Goal: Information Seeking & Learning: Learn about a topic

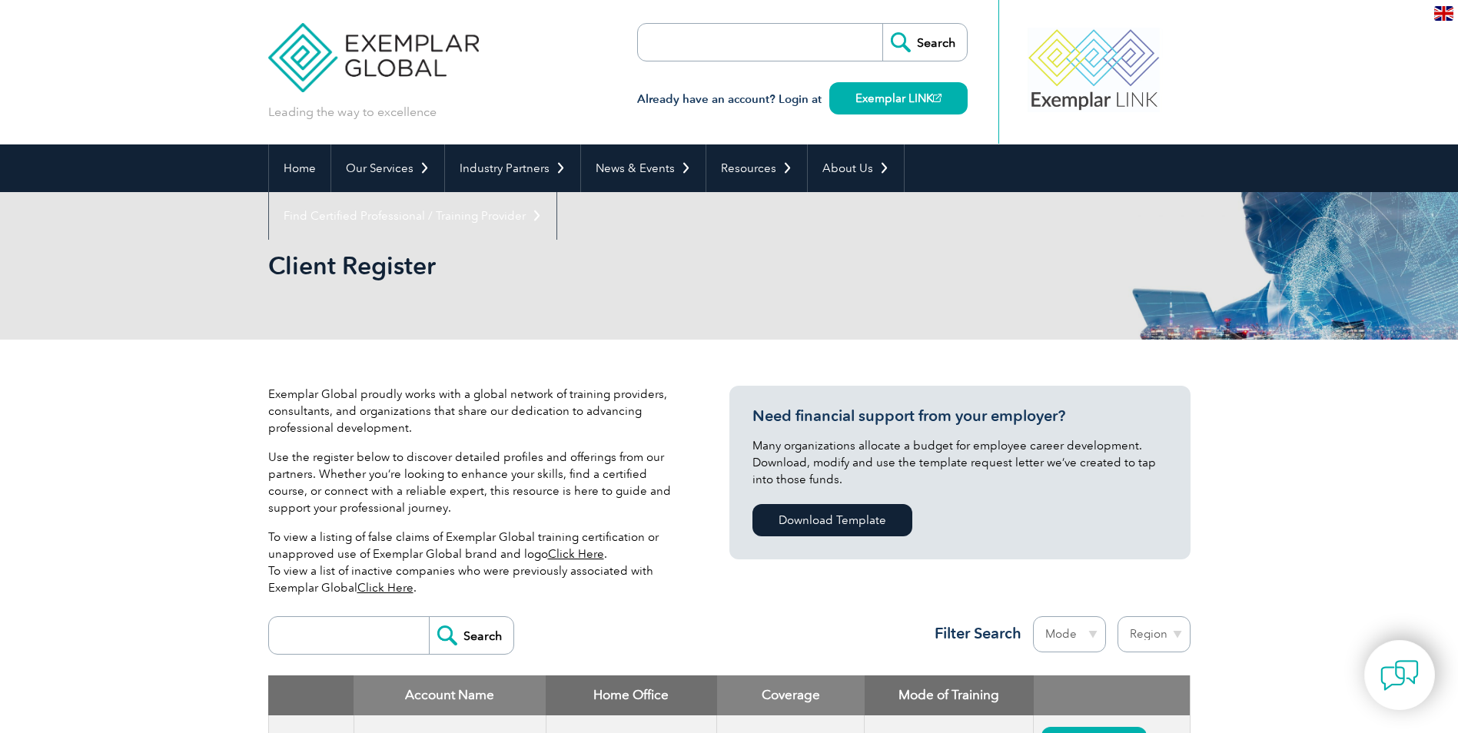
scroll to position [513, 0]
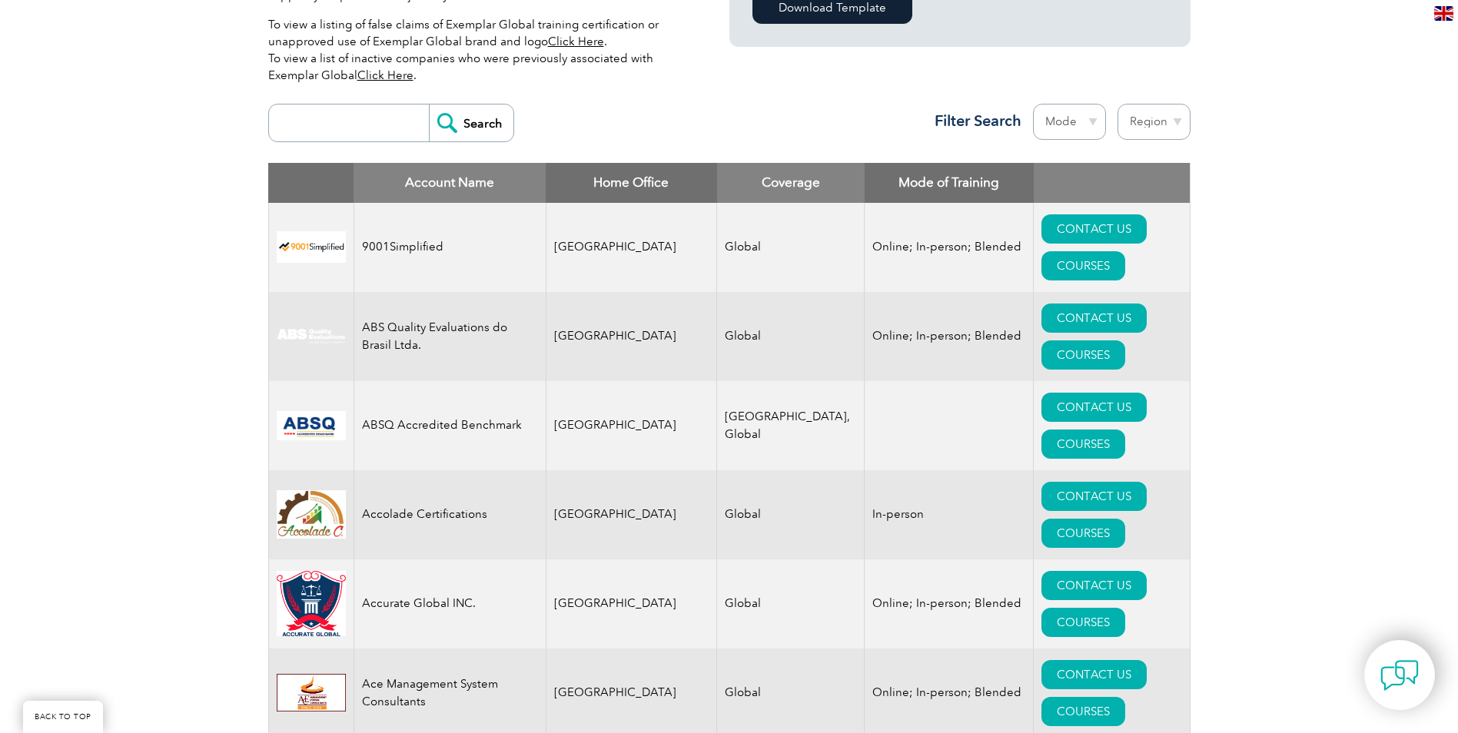
drag, startPoint x: 360, startPoint y: 127, endPoint x: 419, endPoint y: 126, distance: 59.2
click at [360, 127] on input "search" at bounding box center [353, 123] width 152 height 37
type input "e"
type input "Ethically.in"
click at [451, 116] on input "Search" at bounding box center [471, 123] width 85 height 37
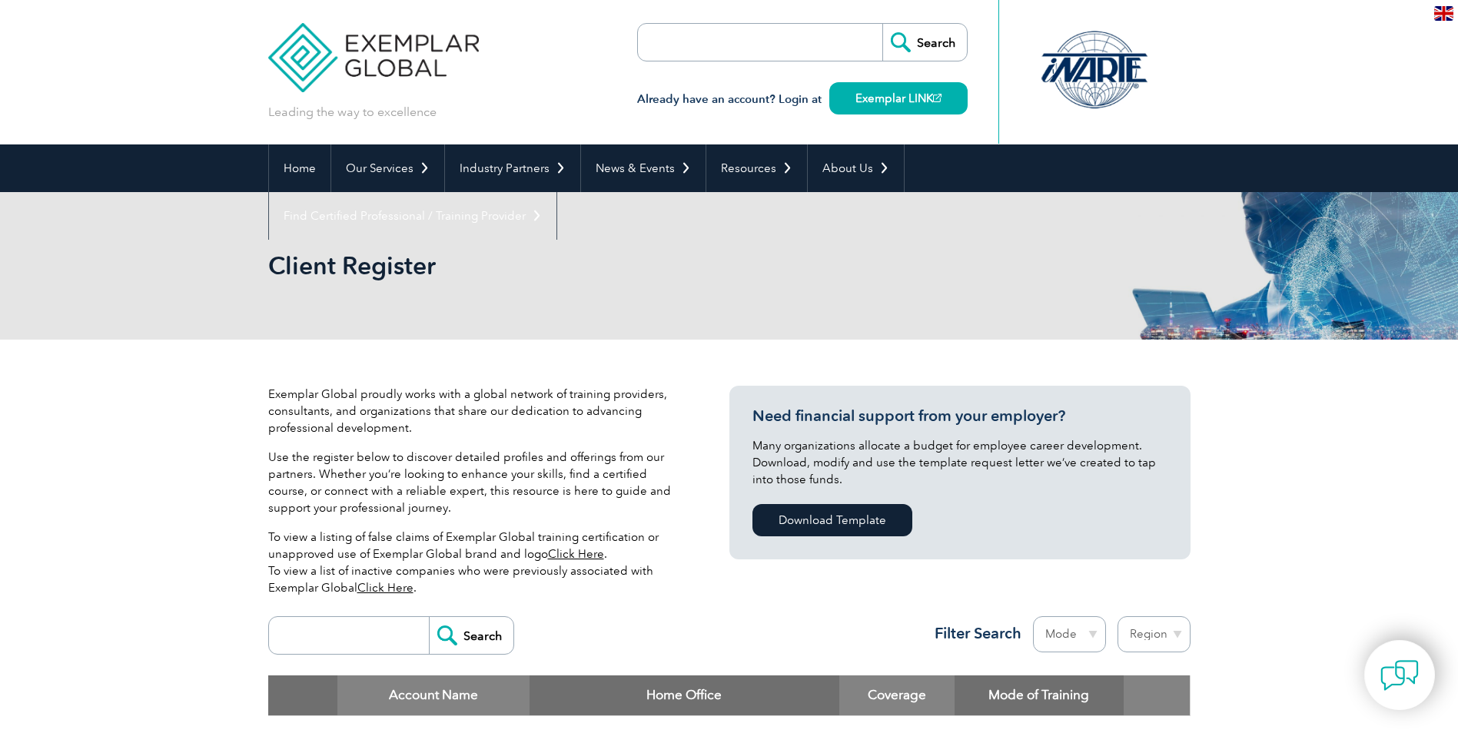
scroll to position [513, 0]
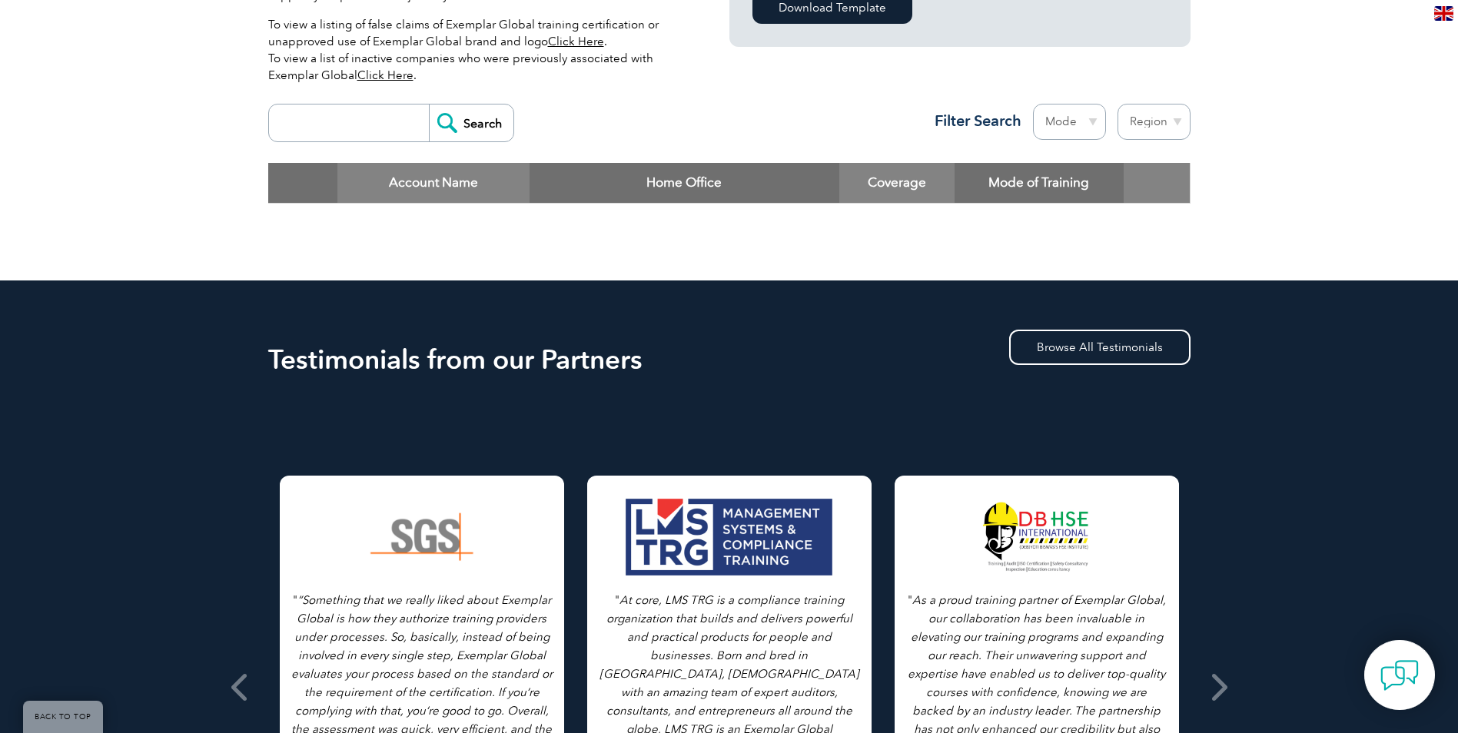
click at [338, 110] on input "search" at bounding box center [353, 123] width 152 height 37
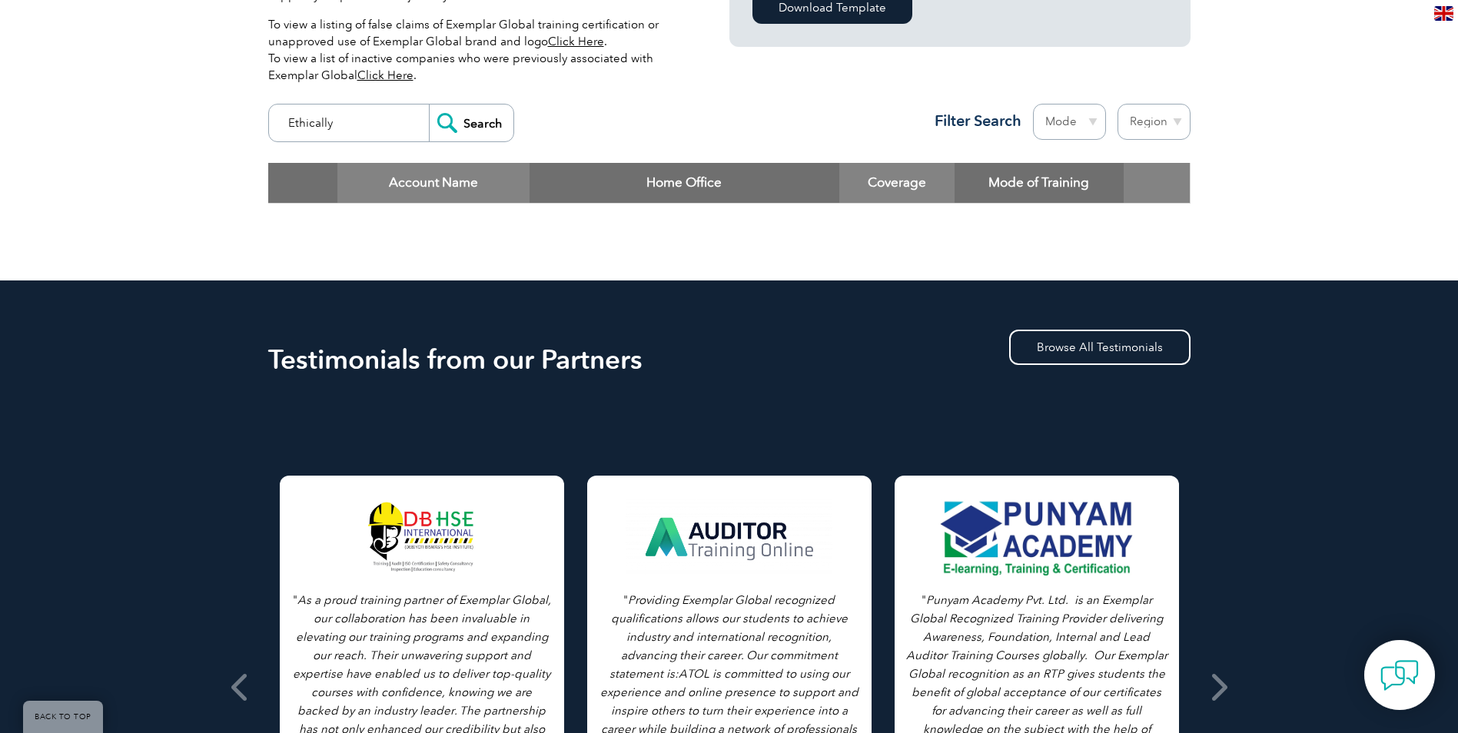
type input "Ethically"
click at [478, 122] on input "Search" at bounding box center [471, 123] width 85 height 37
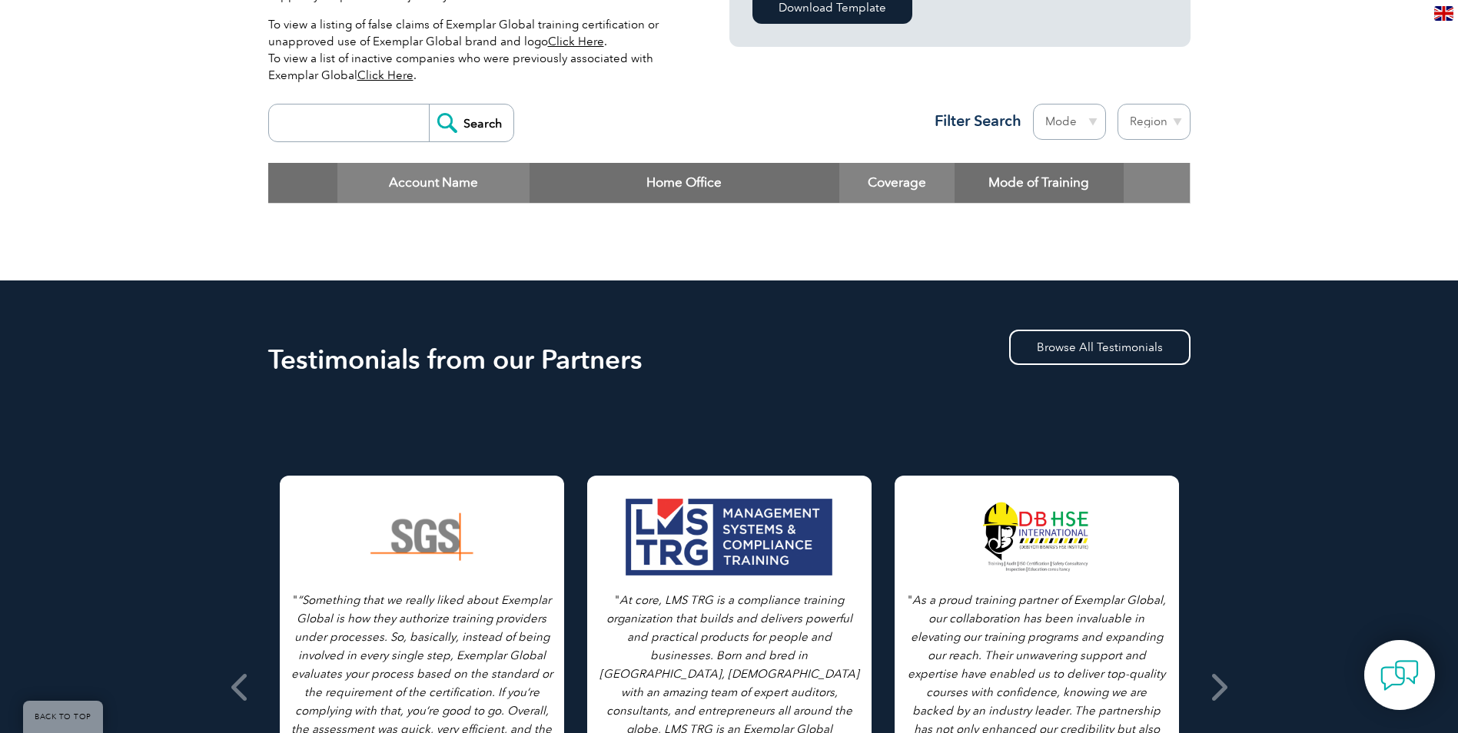
scroll to position [1024, 0]
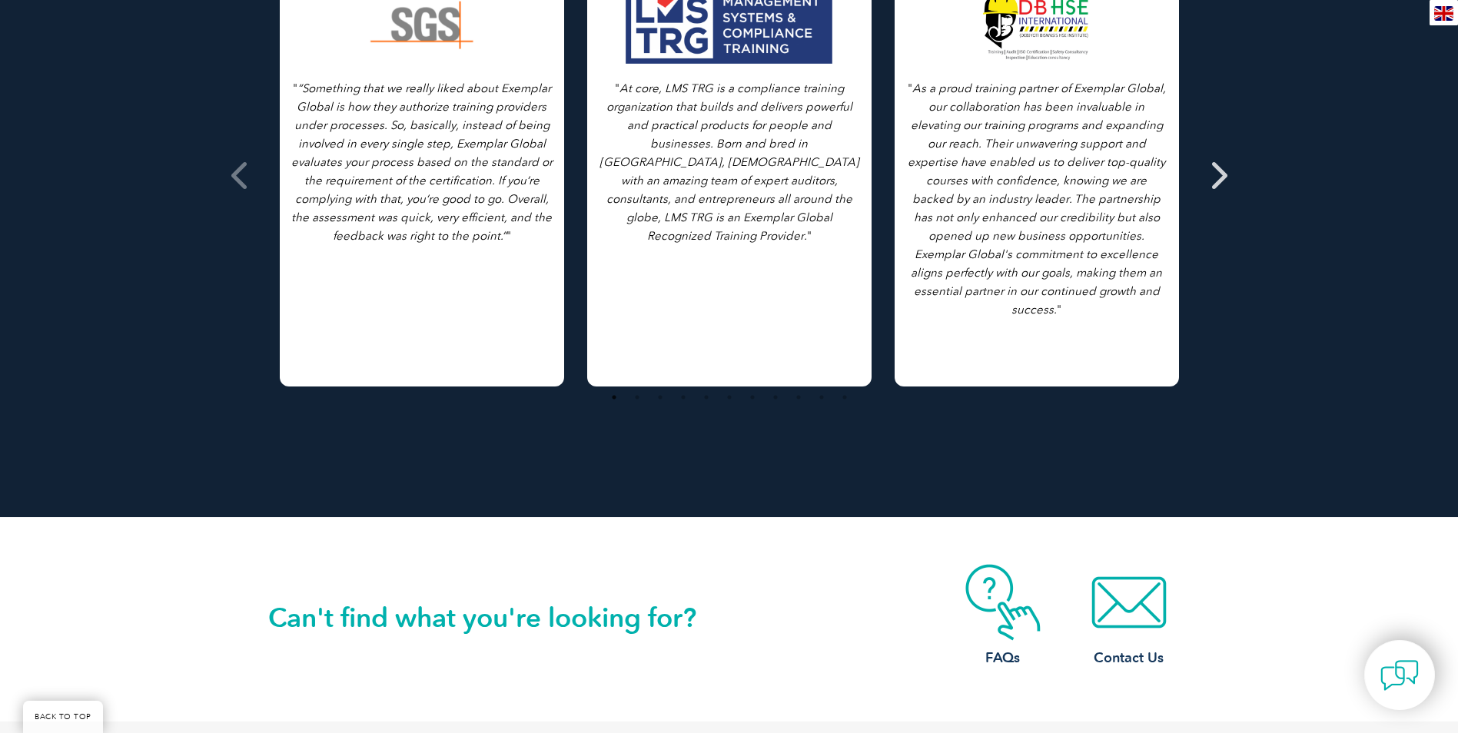
click at [1234, 188] on span at bounding box center [1218, 175] width 38 height 576
click at [1228, 183] on span at bounding box center [1218, 175] width 38 height 576
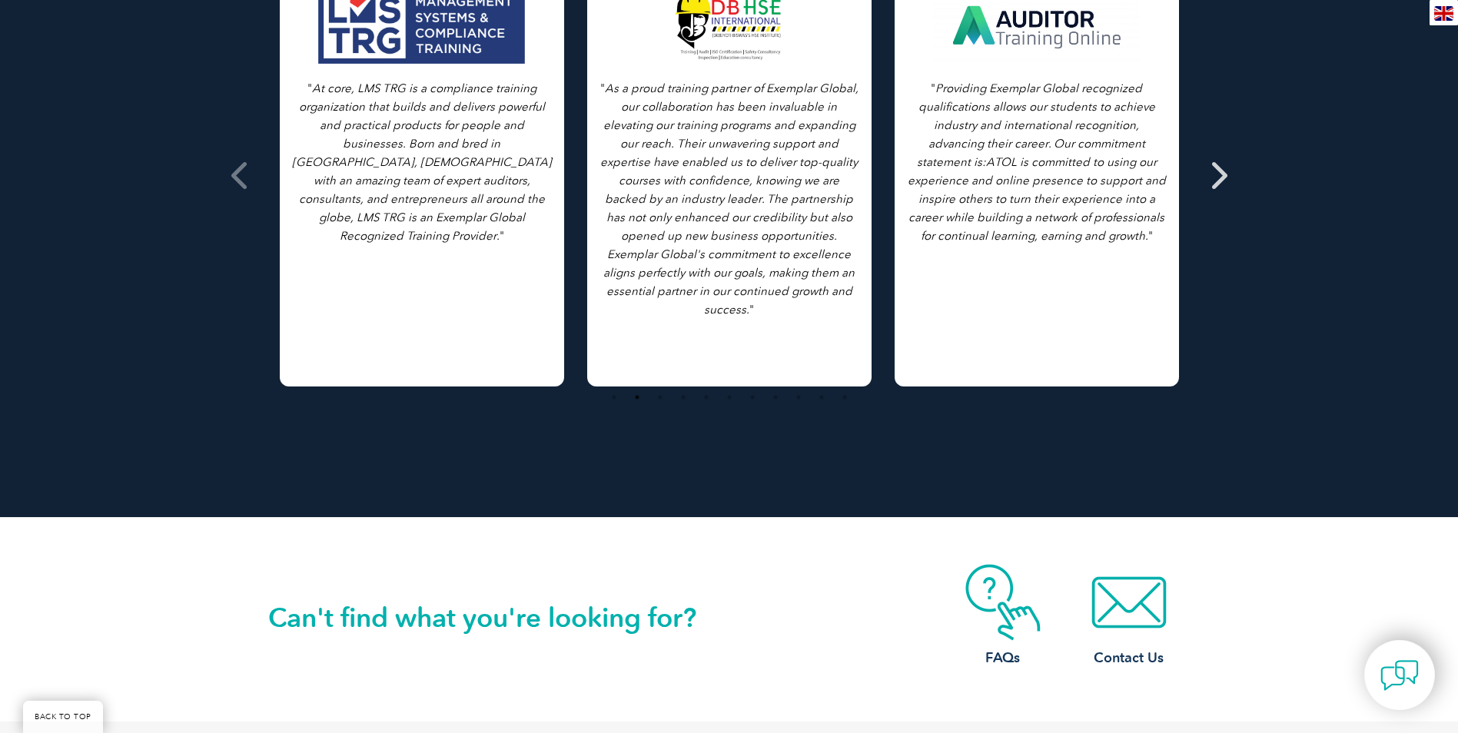
click at [1217, 175] on icon at bounding box center [1217, 175] width 19 height 0
click at [1216, 175] on icon at bounding box center [1217, 175] width 19 height 0
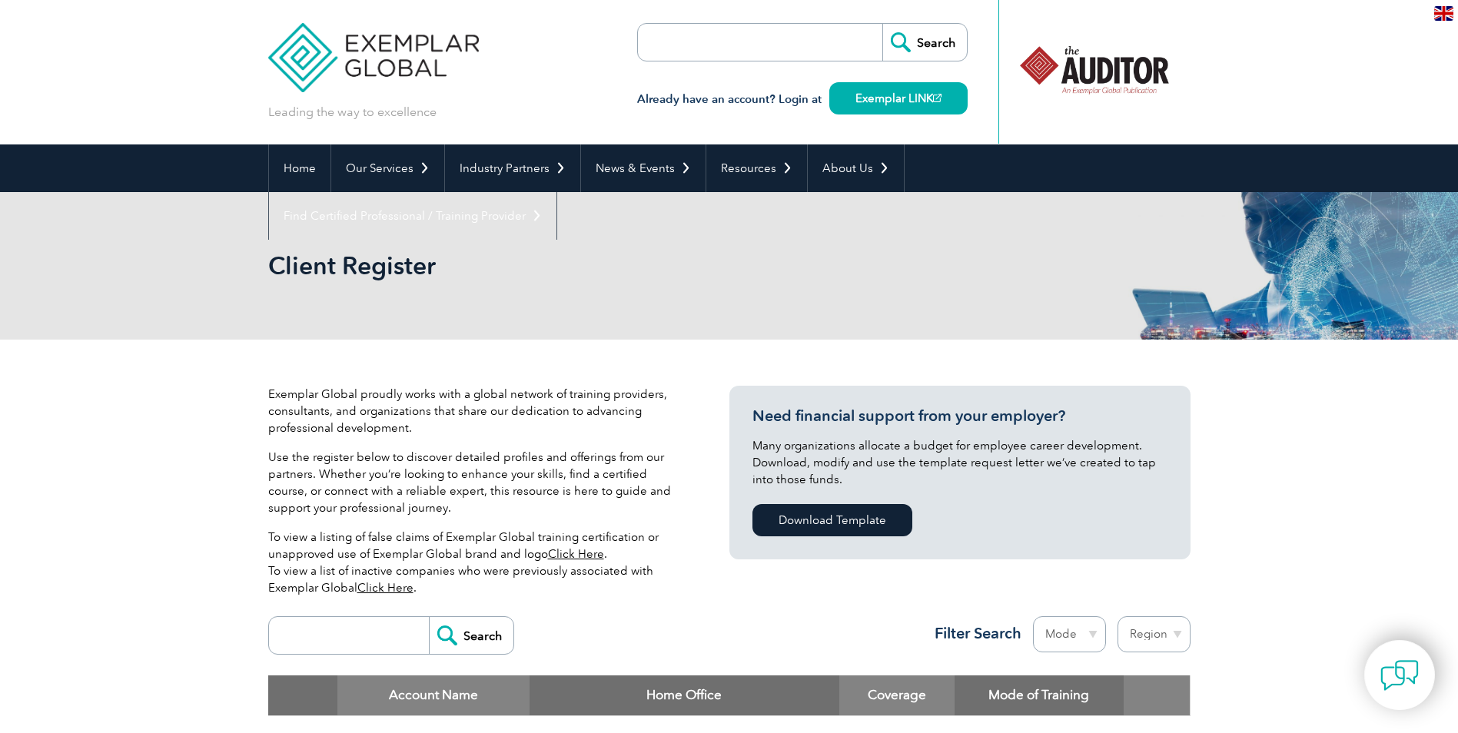
scroll to position [513, 0]
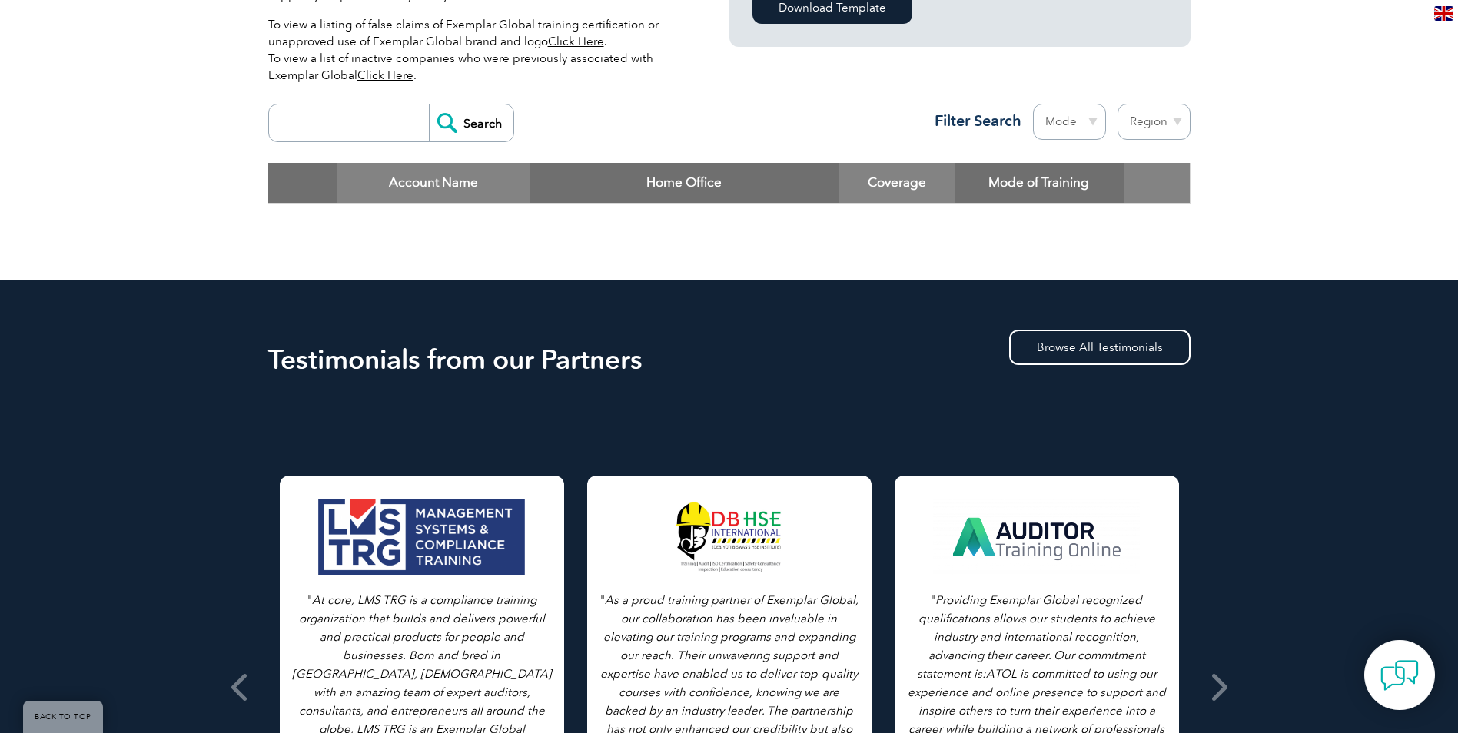
click at [367, 113] on input "search" at bounding box center [353, 123] width 152 height 37
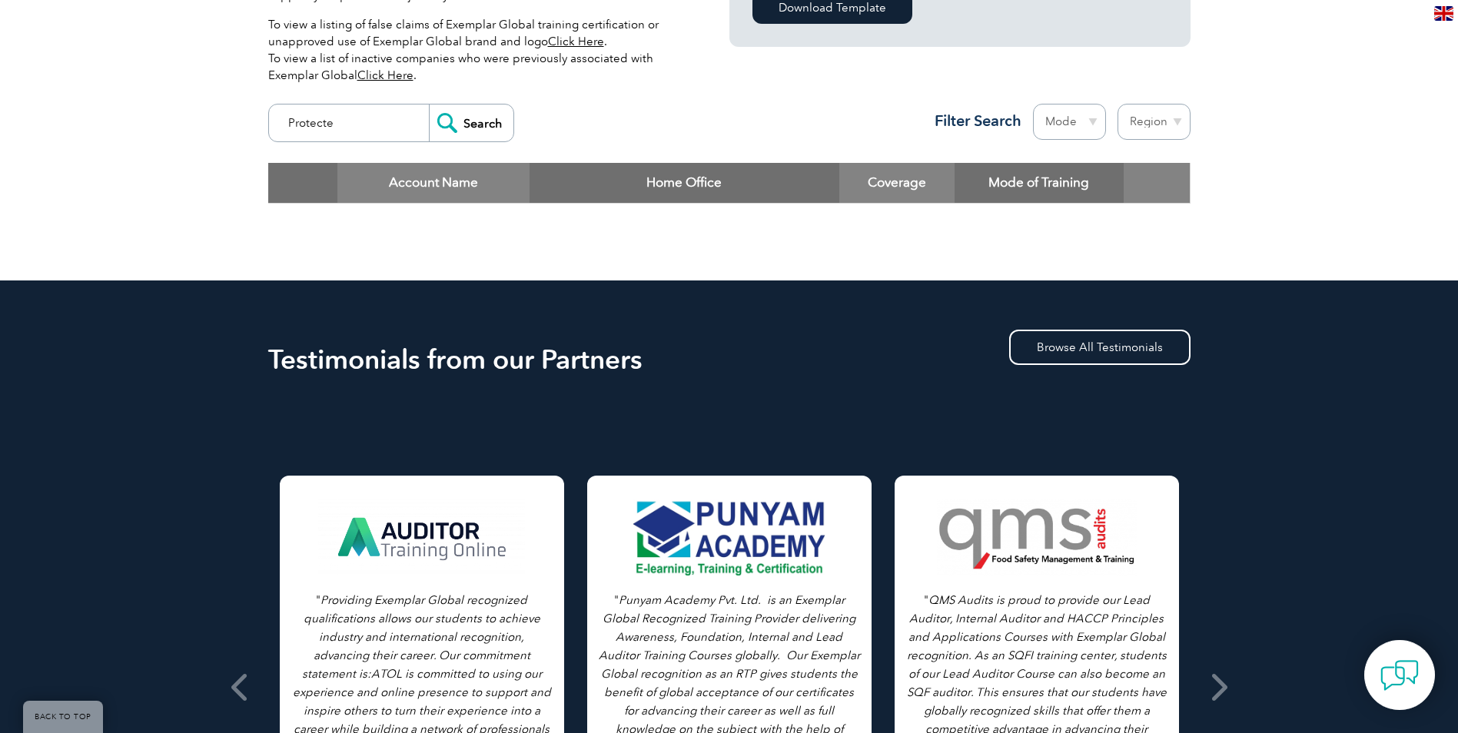
type input "Protecte"
click at [429, 105] on input "Search" at bounding box center [471, 123] width 85 height 37
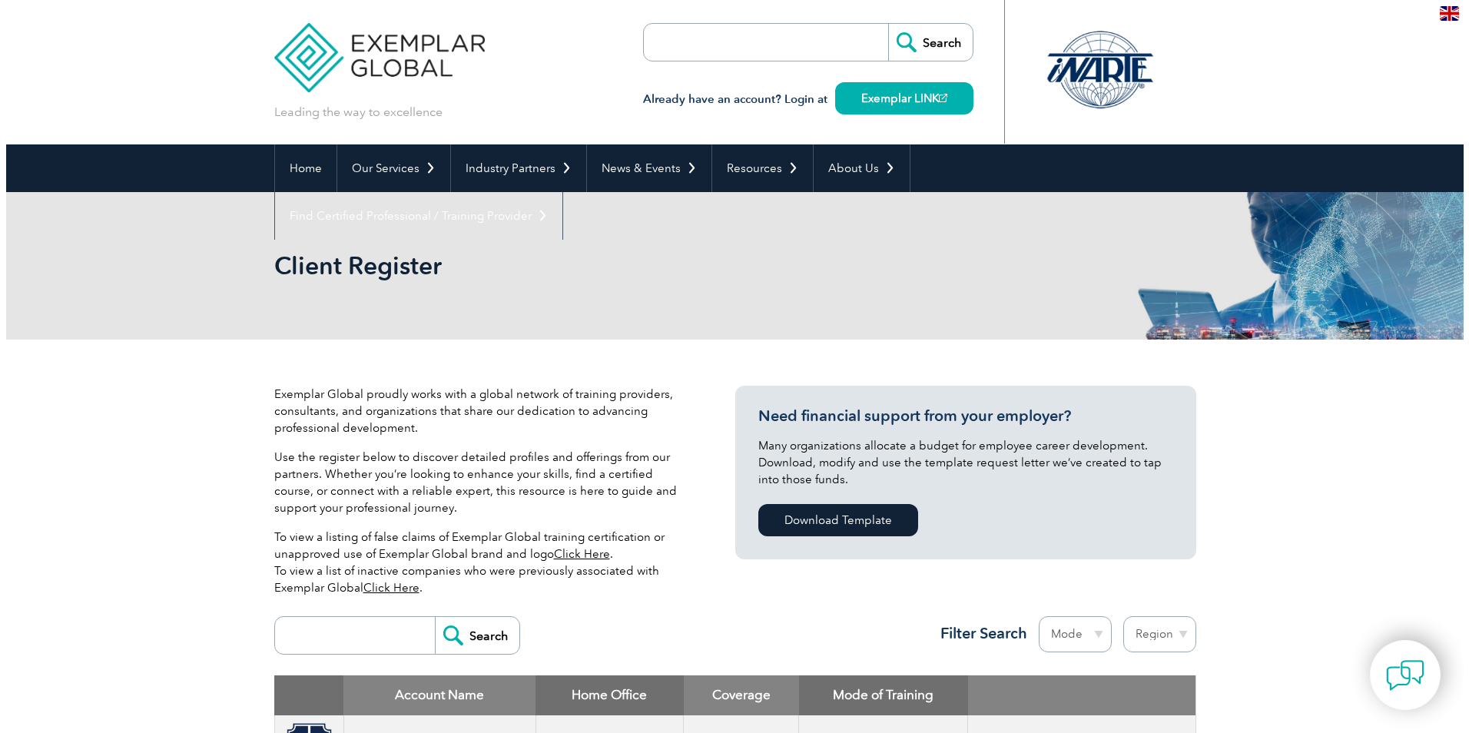
scroll to position [513, 0]
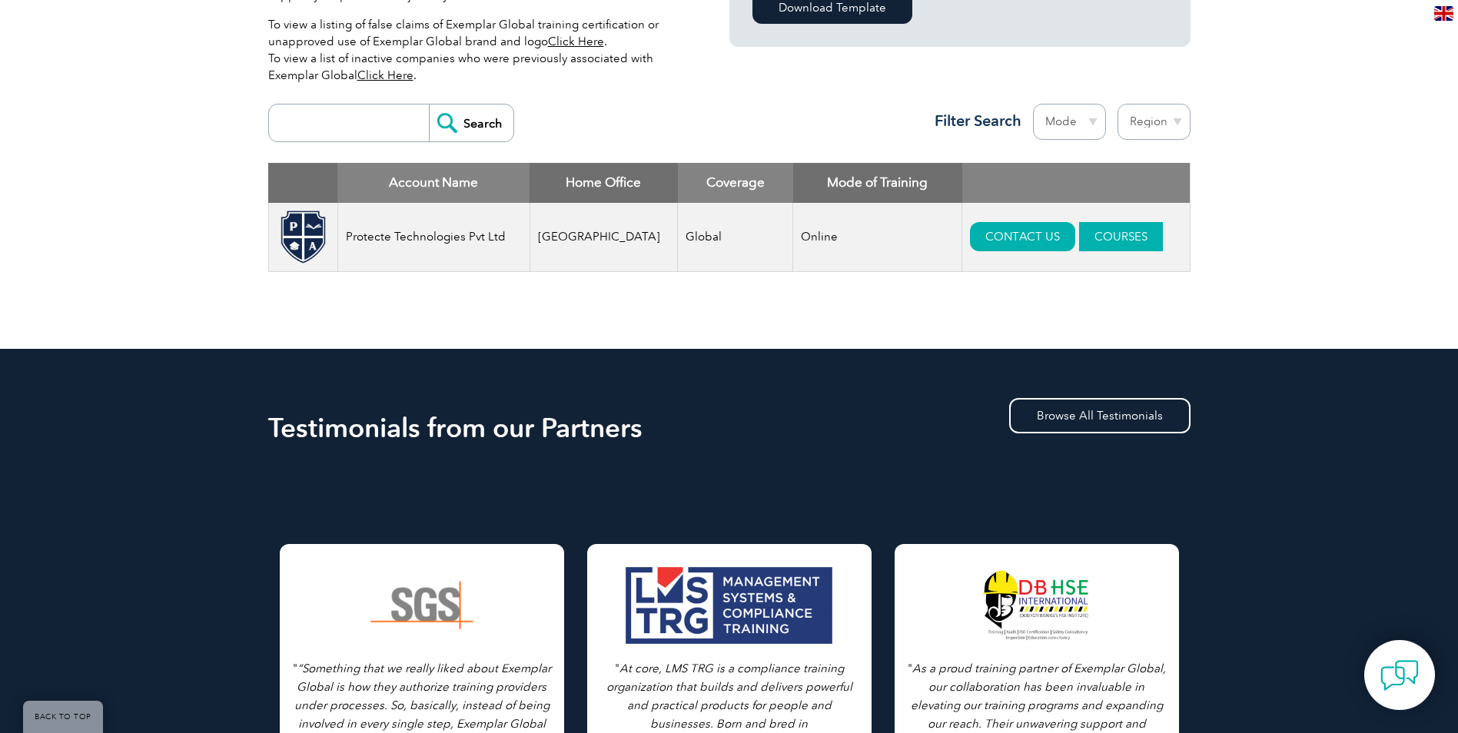
click at [1079, 235] on link "COURSES" at bounding box center [1121, 236] width 84 height 29
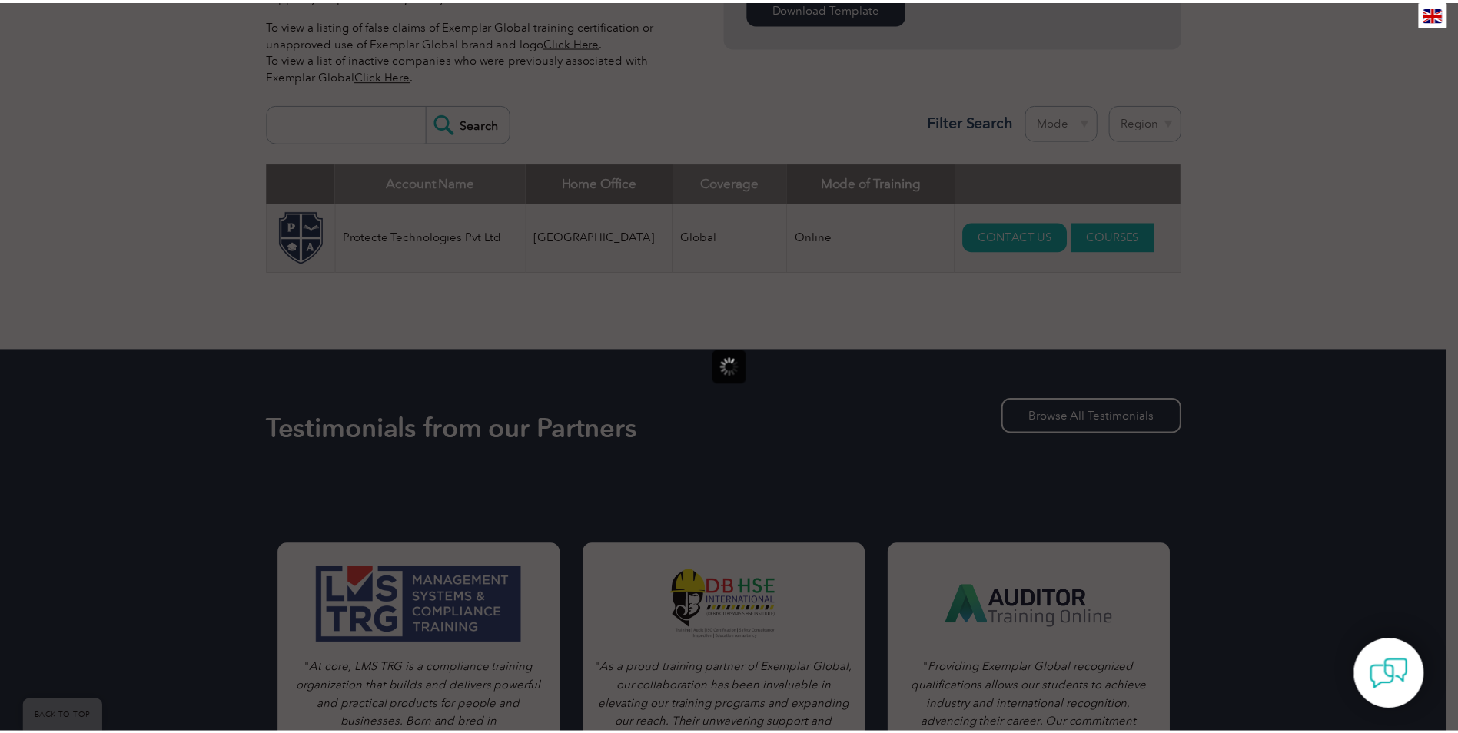
scroll to position [0, 0]
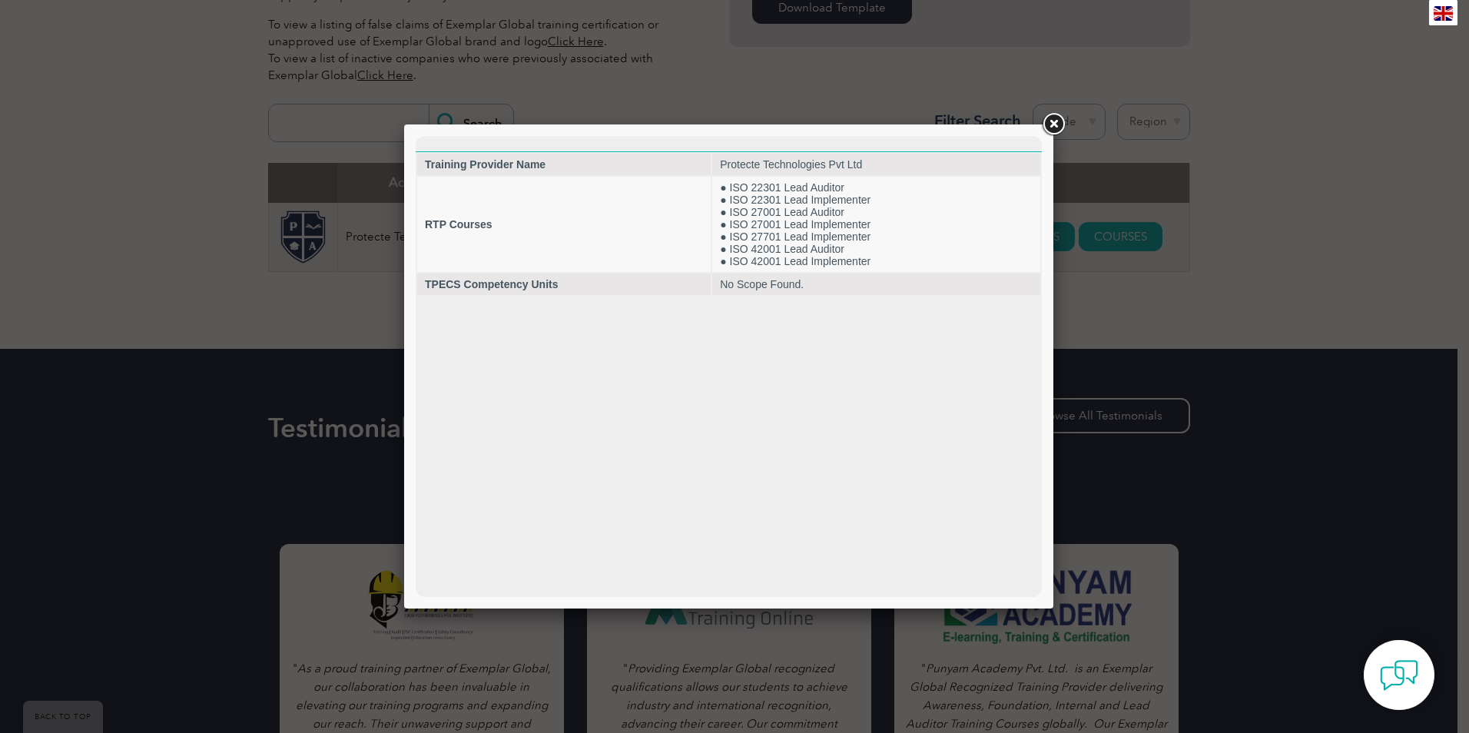
click at [1051, 120] on link at bounding box center [1054, 125] width 28 height 28
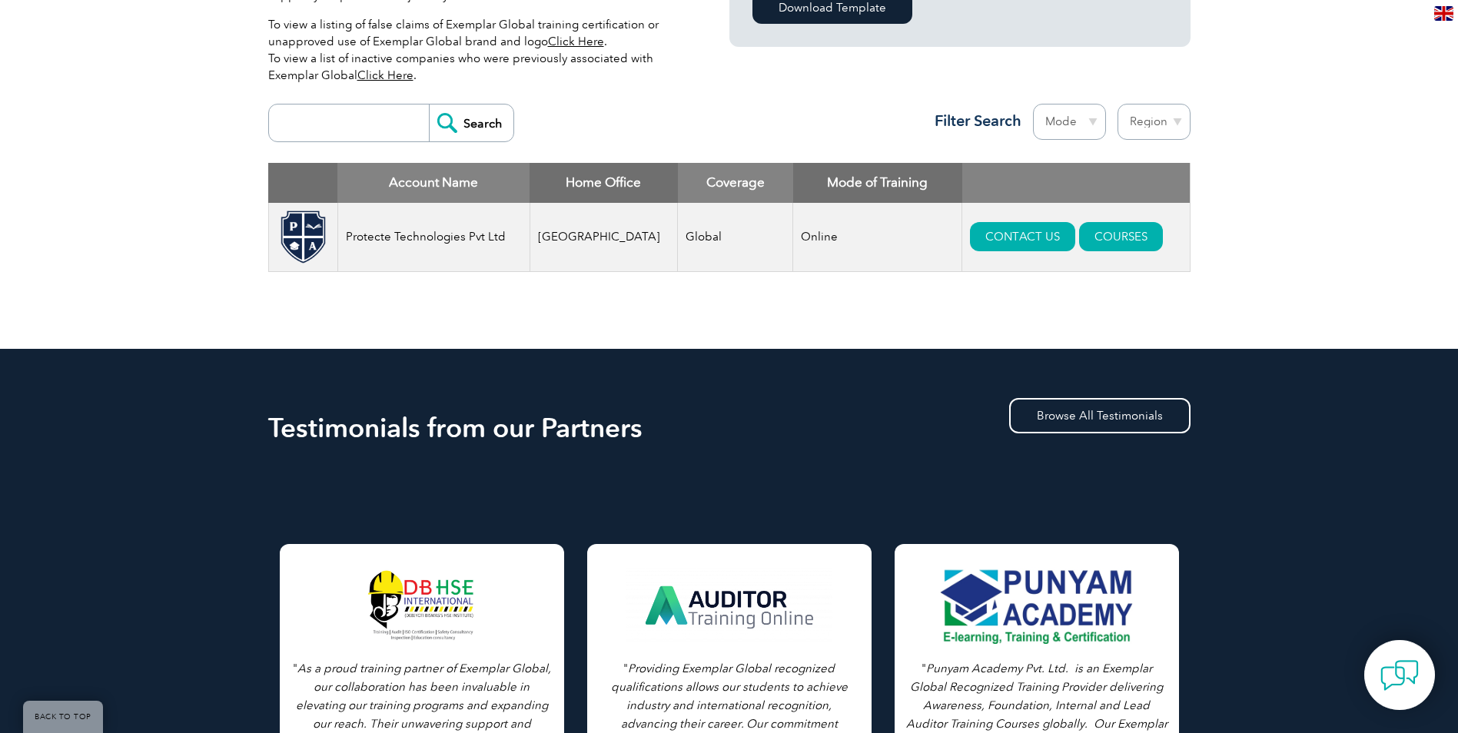
drag, startPoint x: 387, startPoint y: 115, endPoint x: 464, endPoint y: 115, distance: 77.6
click at [387, 115] on input "search" at bounding box center [353, 123] width 152 height 37
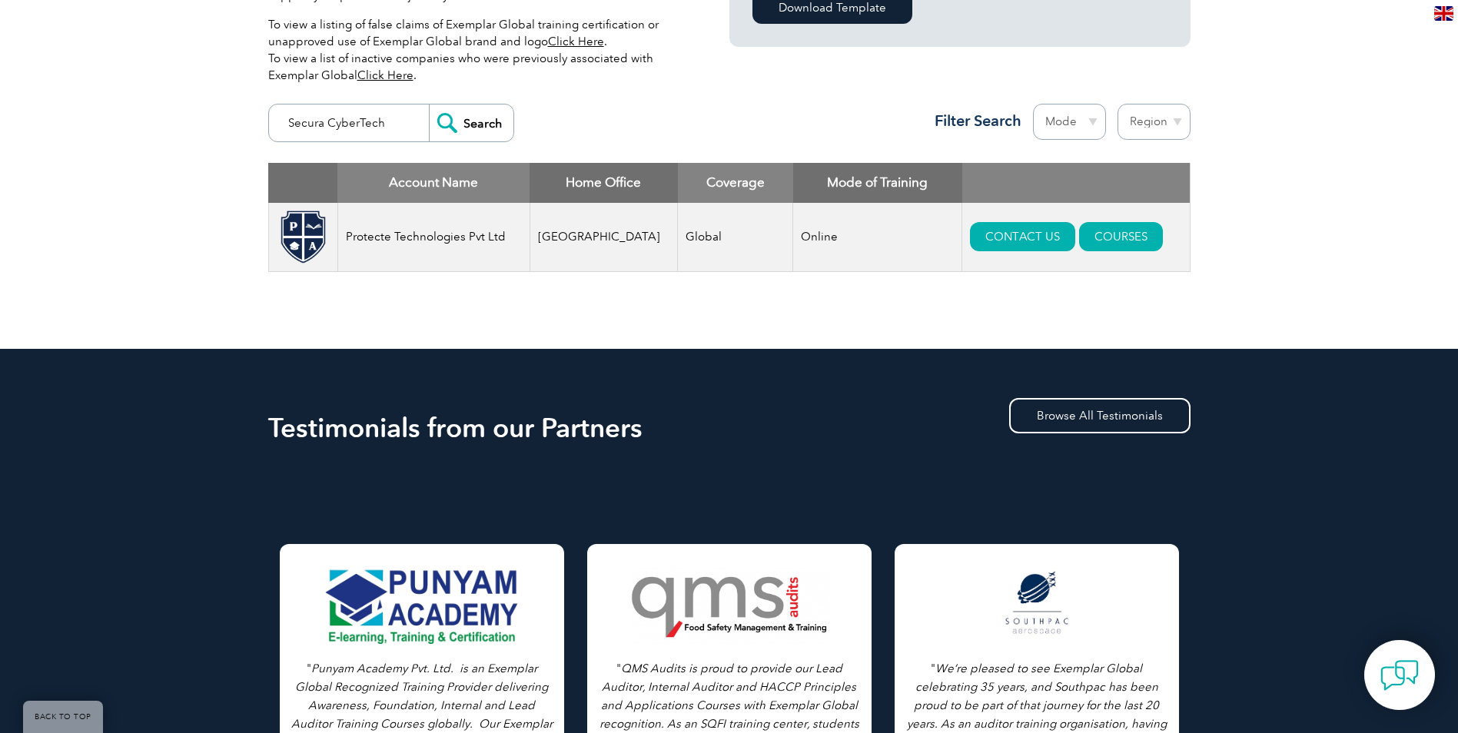
type input "Secura CyberTech"
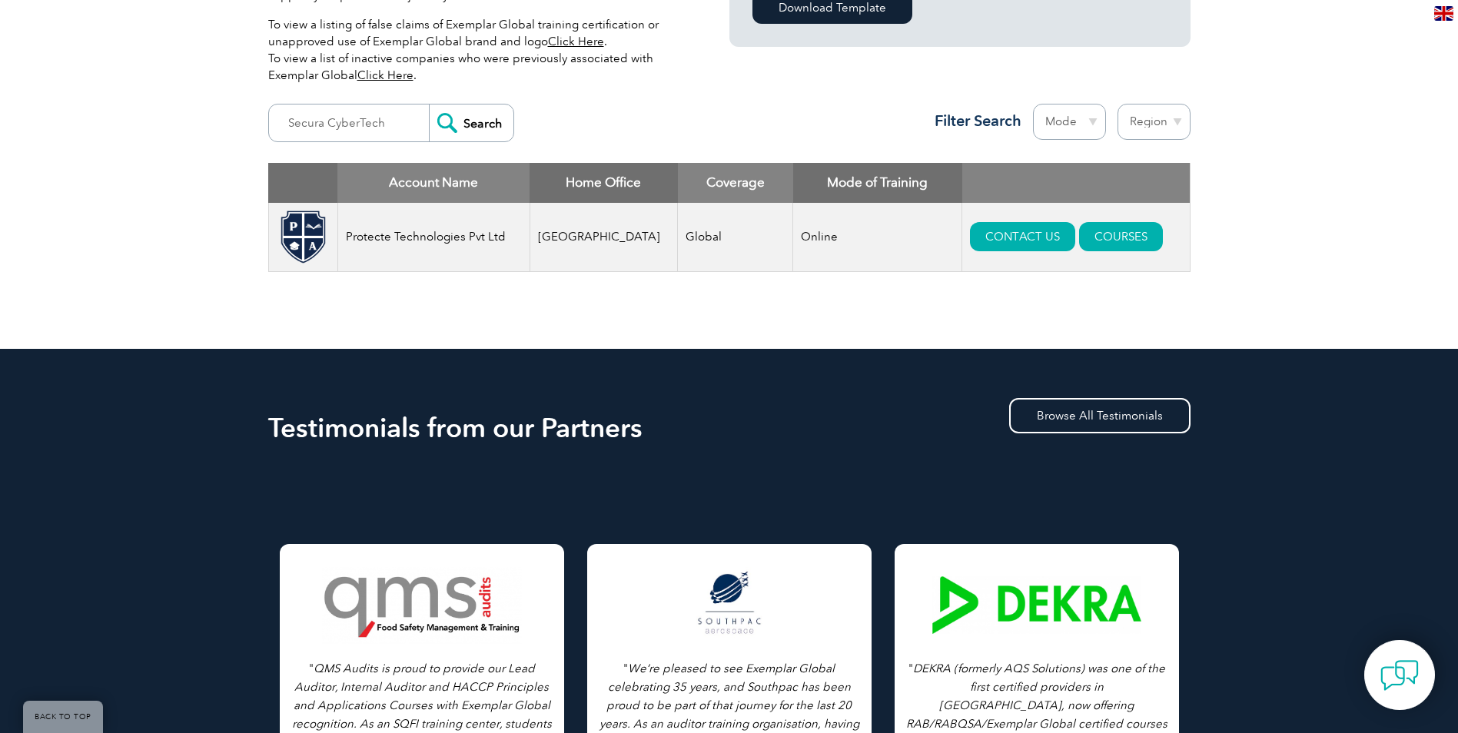
click at [466, 112] on input "Search" at bounding box center [471, 123] width 85 height 37
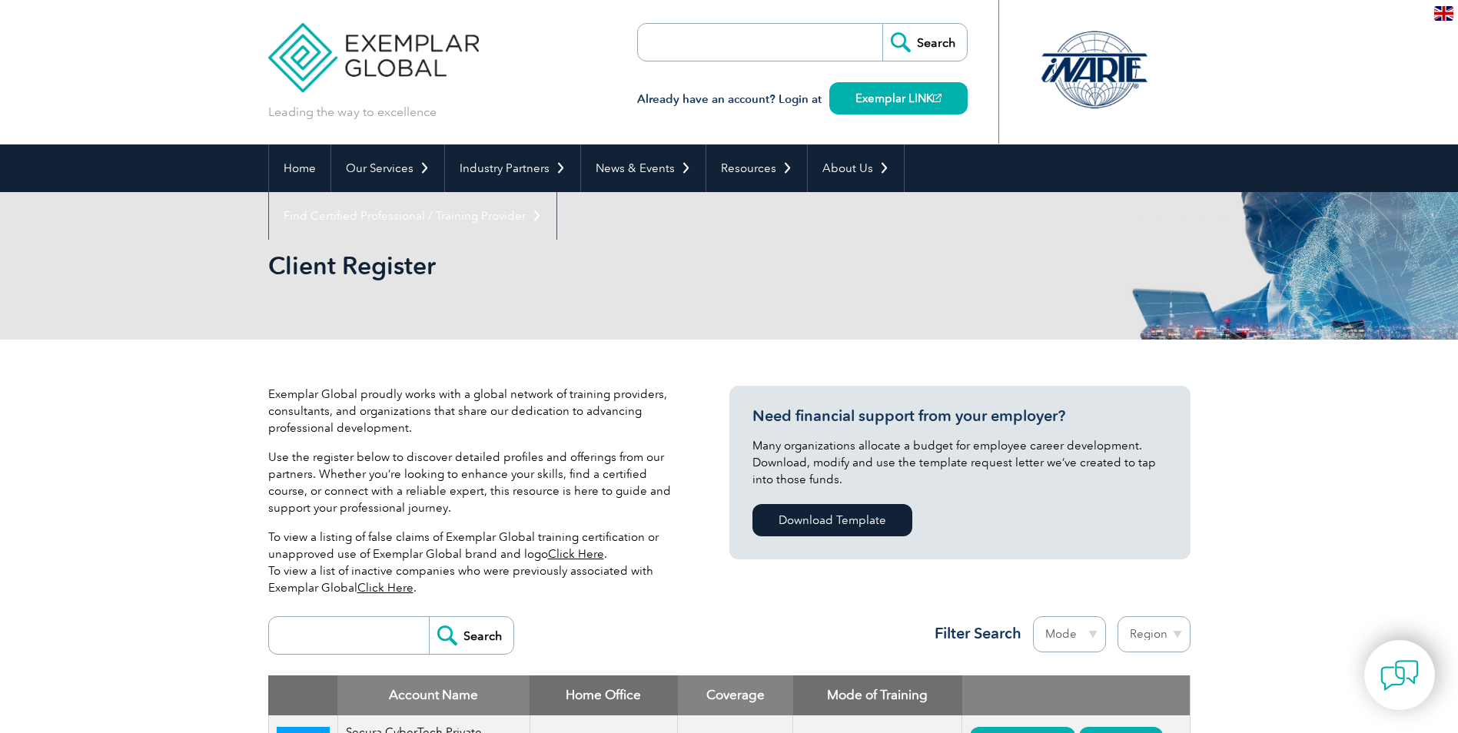
scroll to position [513, 0]
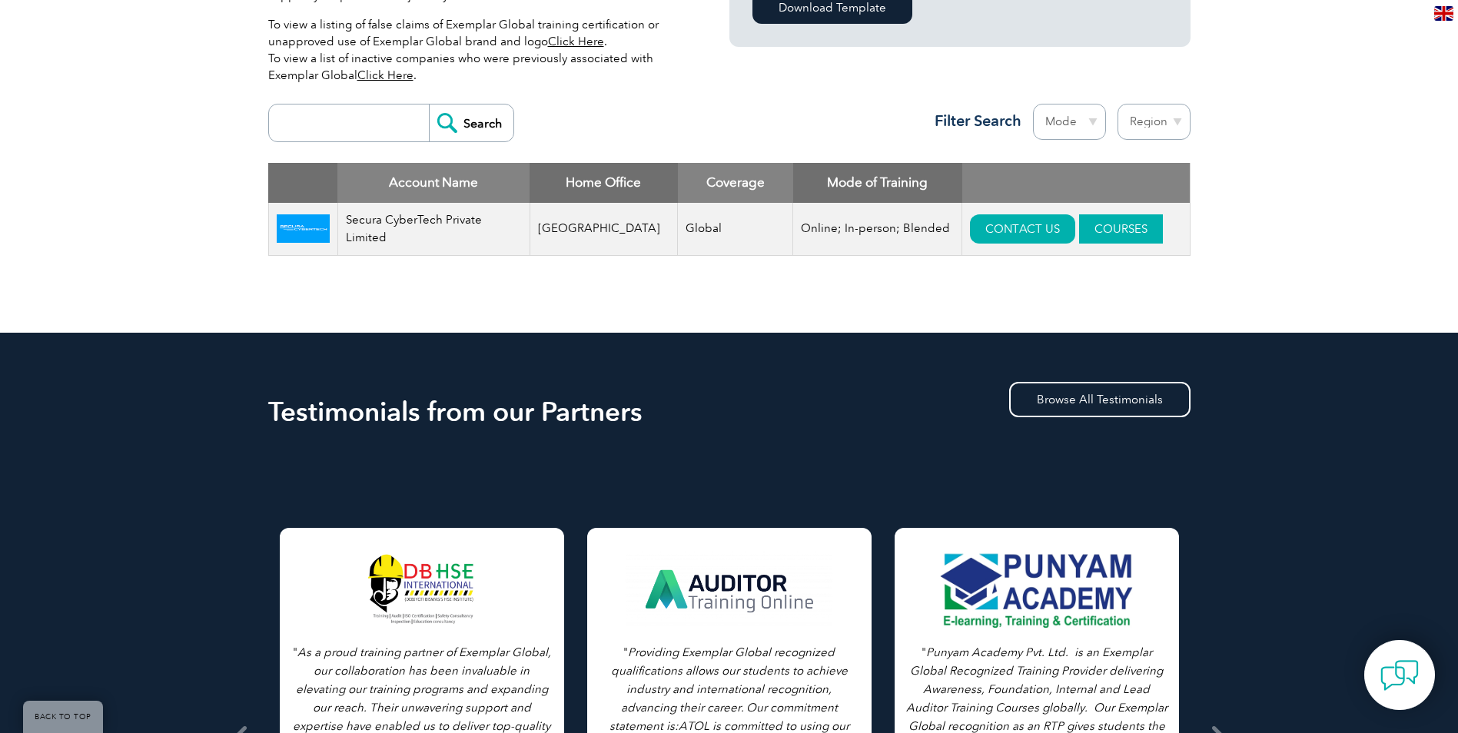
click at [1079, 234] on link "COURSES" at bounding box center [1121, 228] width 84 height 29
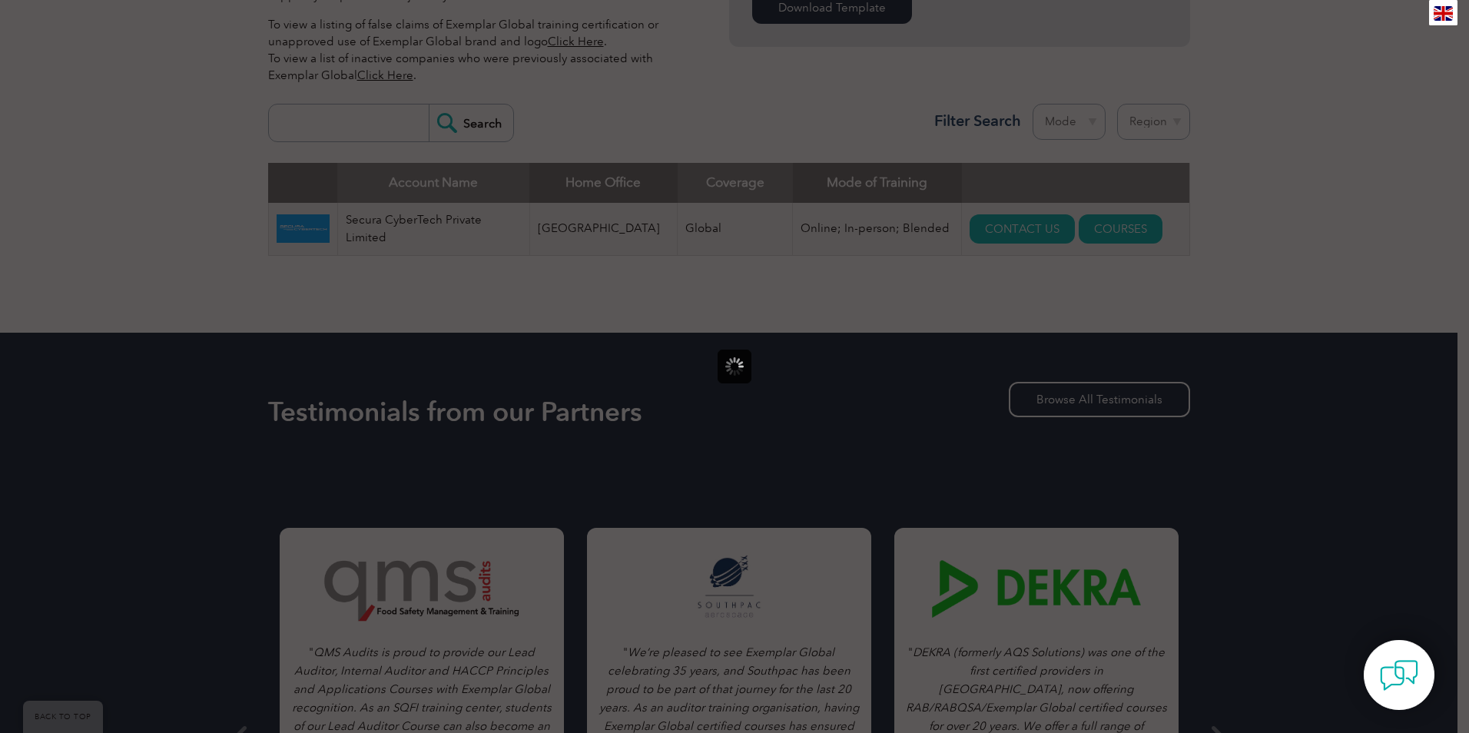
click at [1144, 289] on div at bounding box center [734, 366] width 1469 height 733
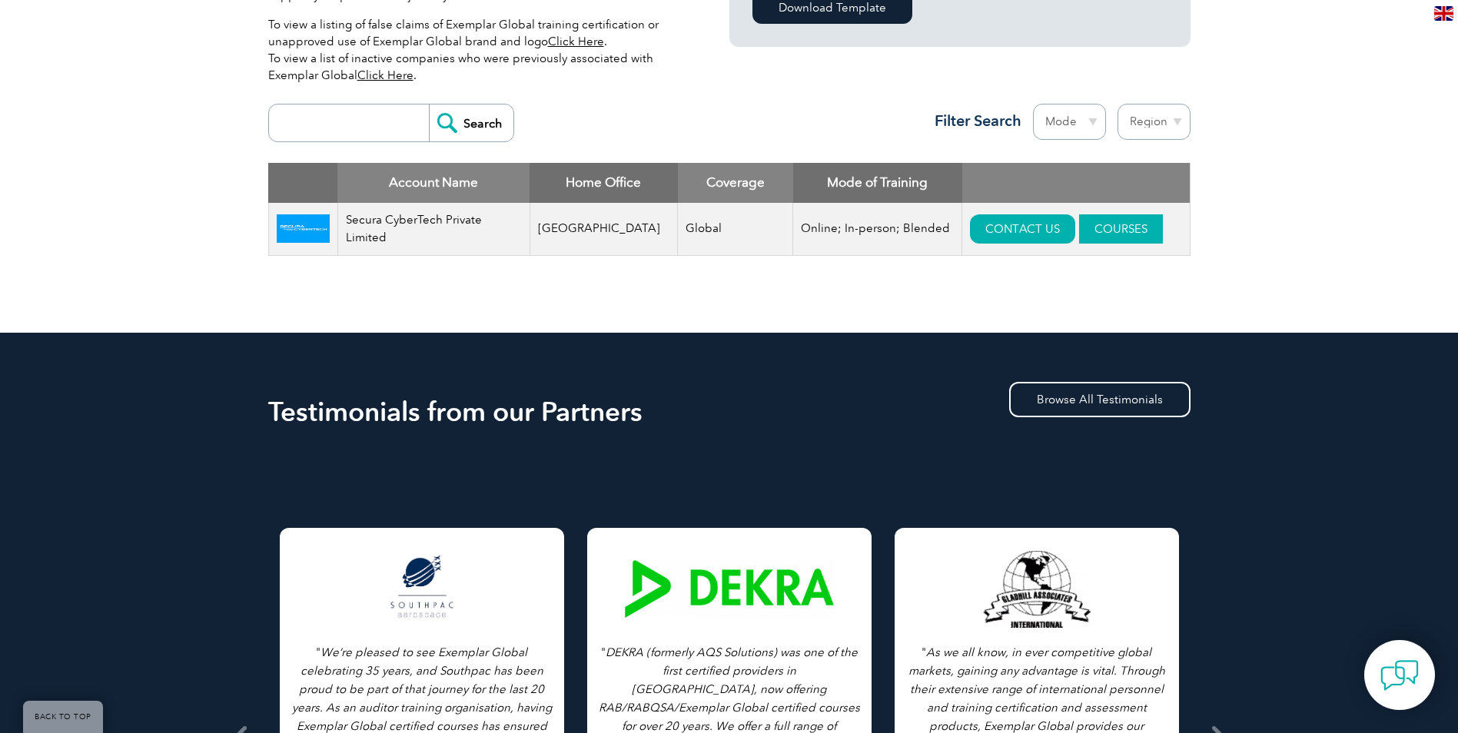
click at [1091, 226] on link "COURSES" at bounding box center [1121, 228] width 84 height 29
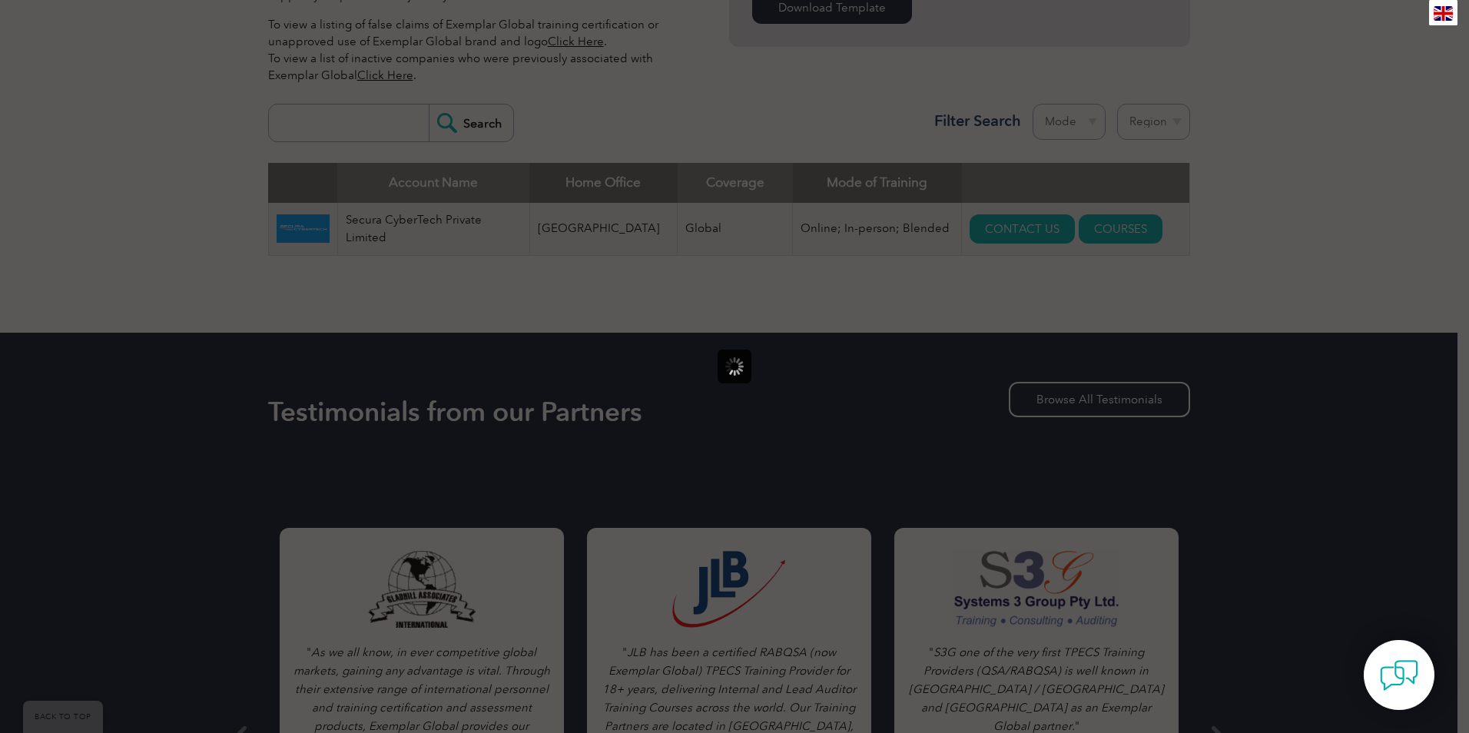
click at [1420, 220] on div at bounding box center [734, 366] width 1469 height 733
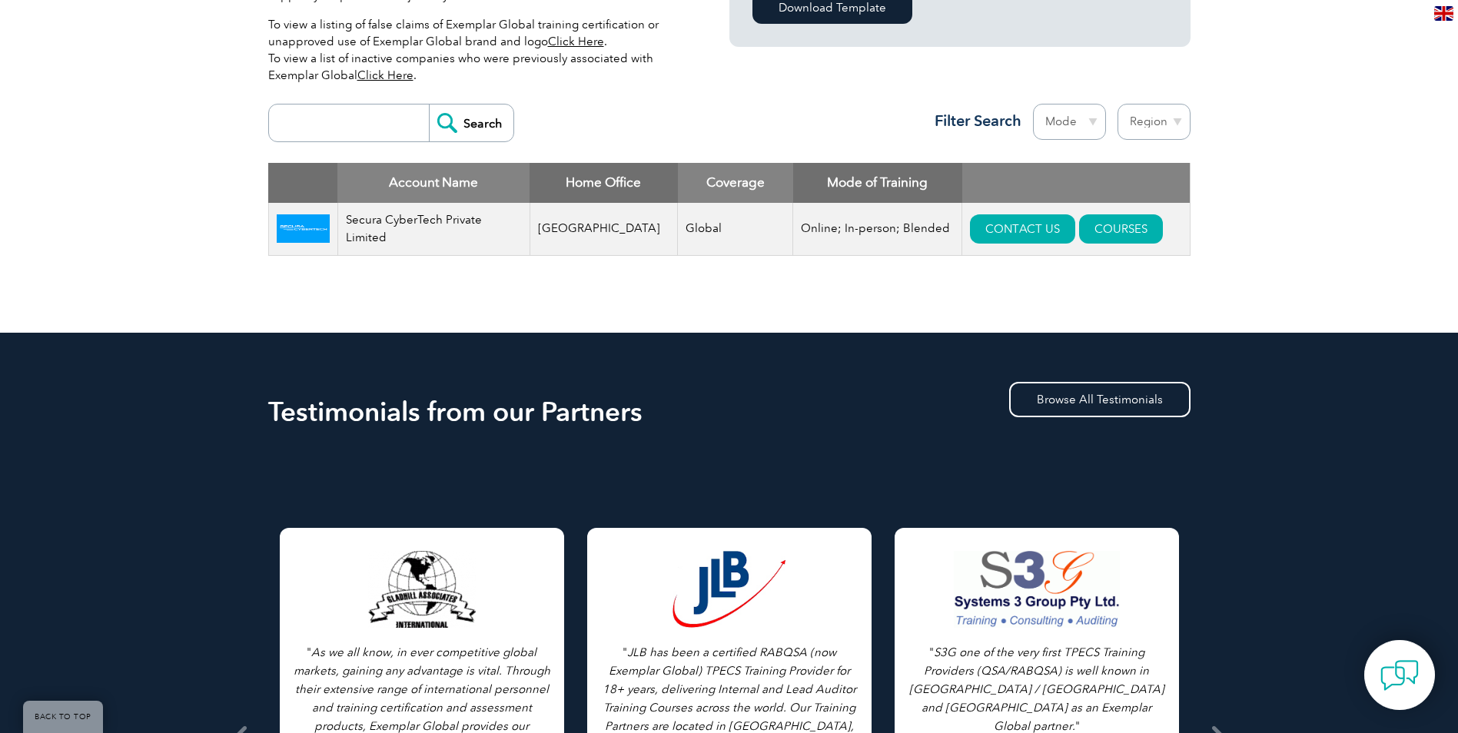
click at [1259, 301] on div "Exemplar Global proudly works with a global network of training providers, cons…" at bounding box center [729, 80] width 1458 height 506
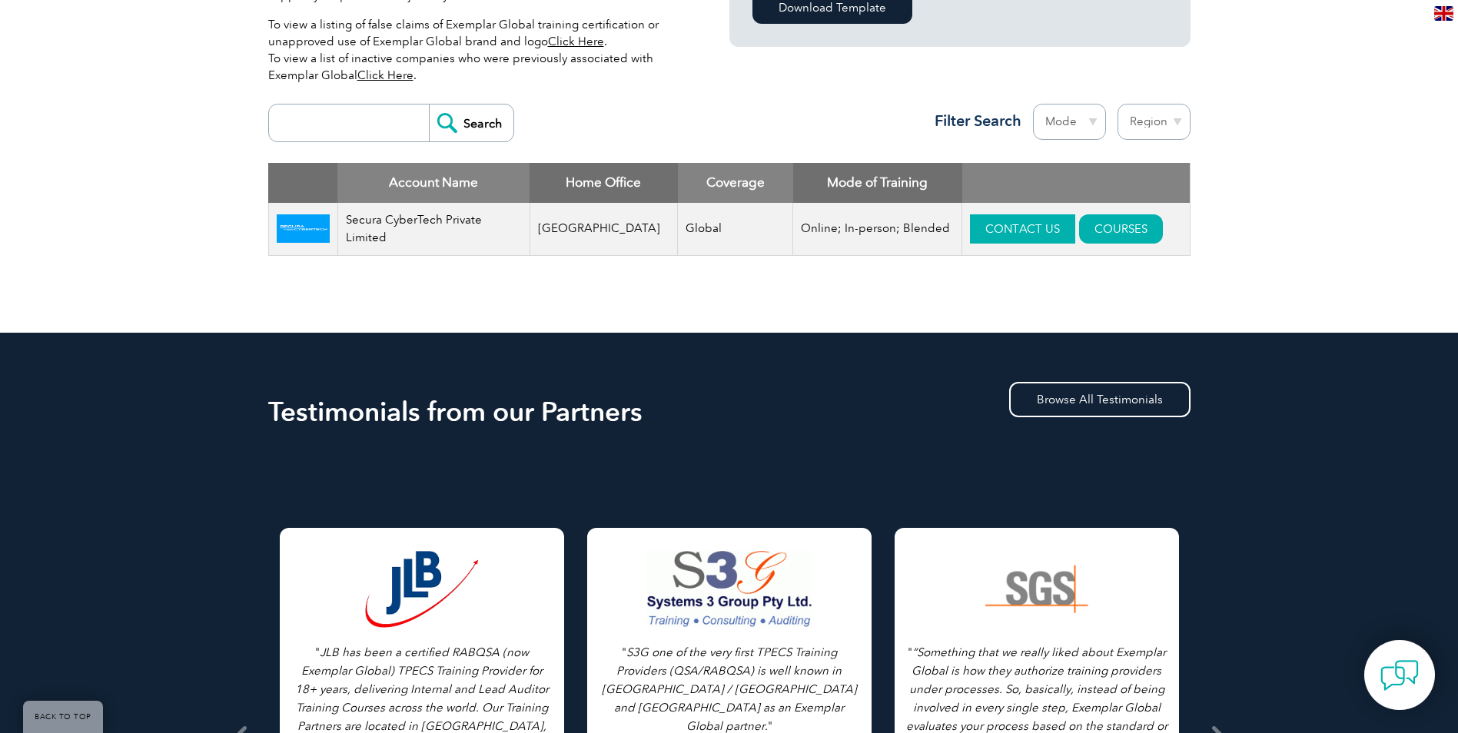
click at [991, 227] on link "CONTACT US" at bounding box center [1022, 228] width 105 height 29
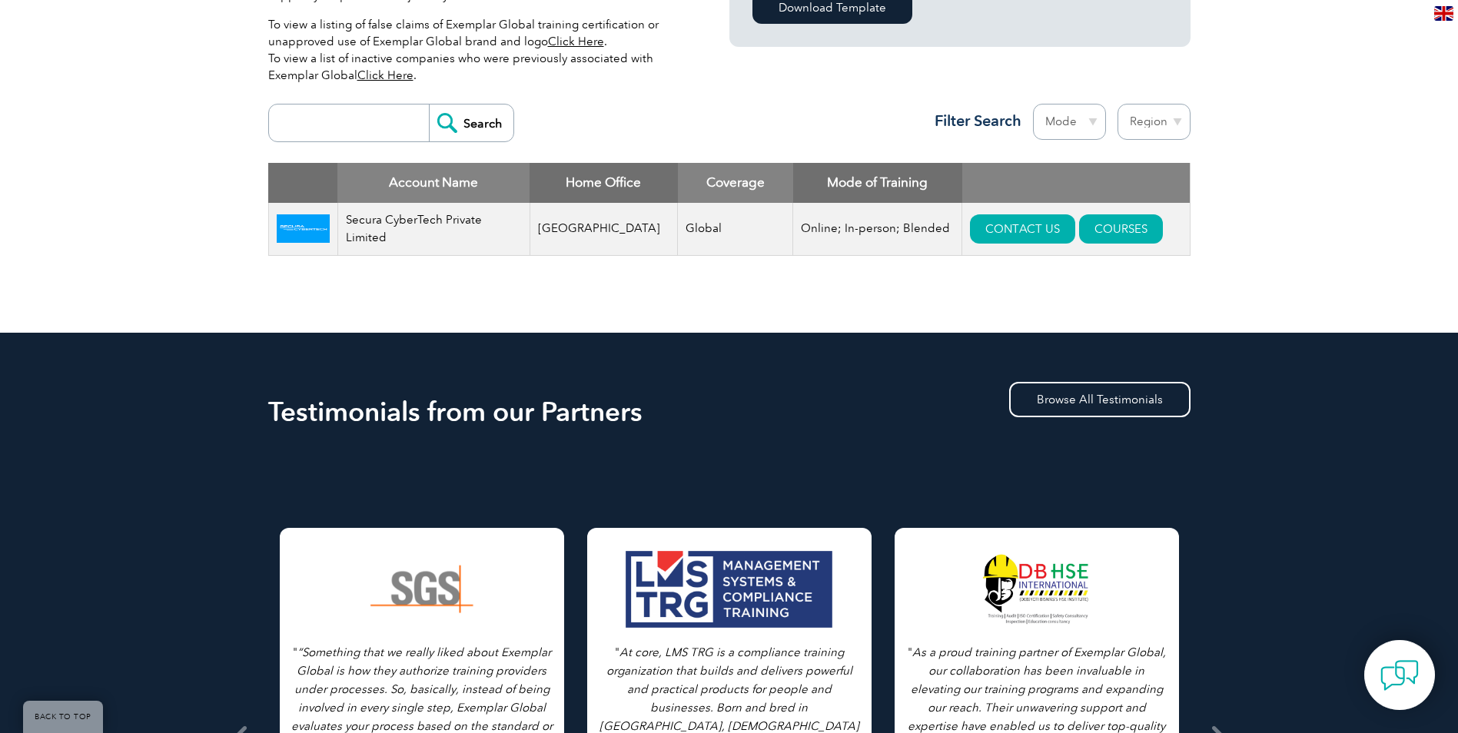
click at [377, 117] on input "search" at bounding box center [353, 123] width 152 height 37
type input "Aspirantz"
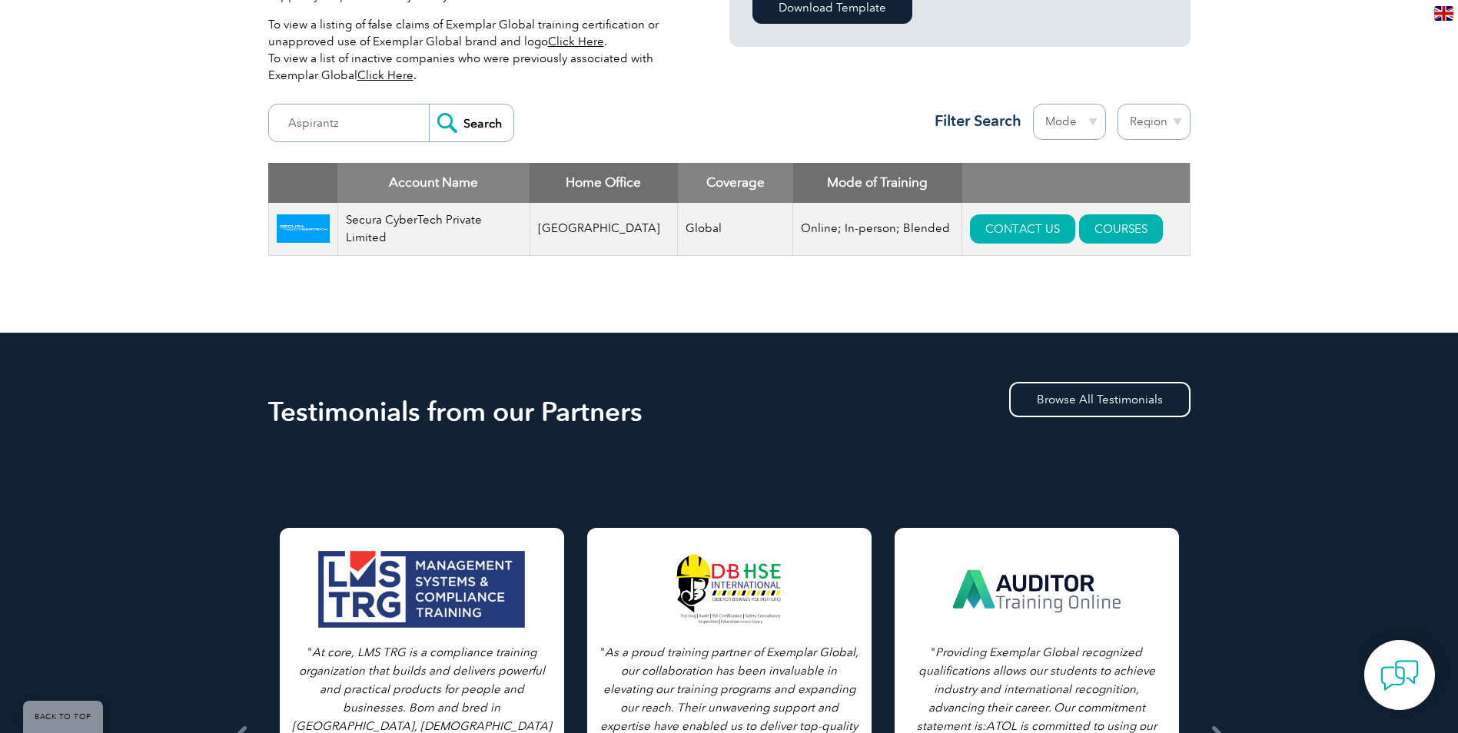
click at [477, 113] on input "Search" at bounding box center [471, 123] width 85 height 37
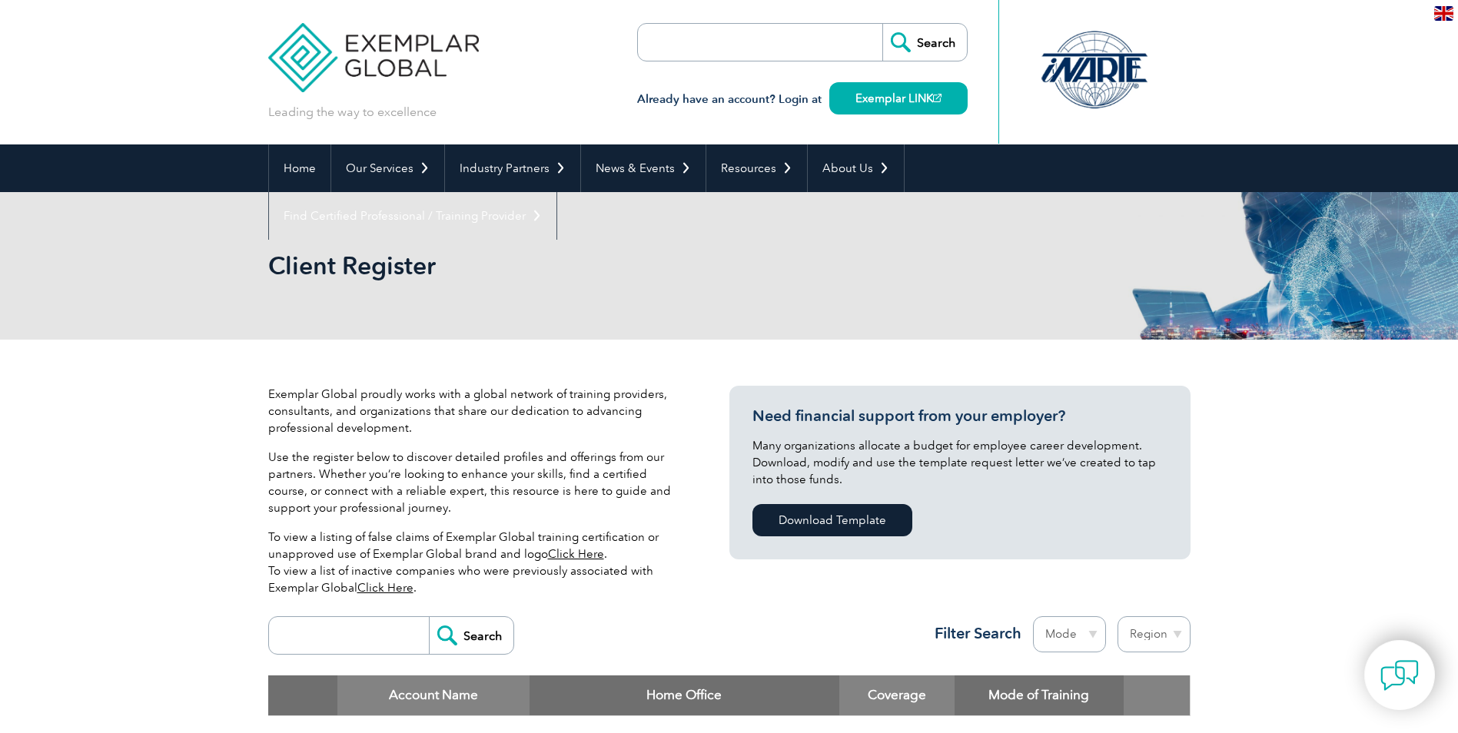
scroll to position [513, 0]
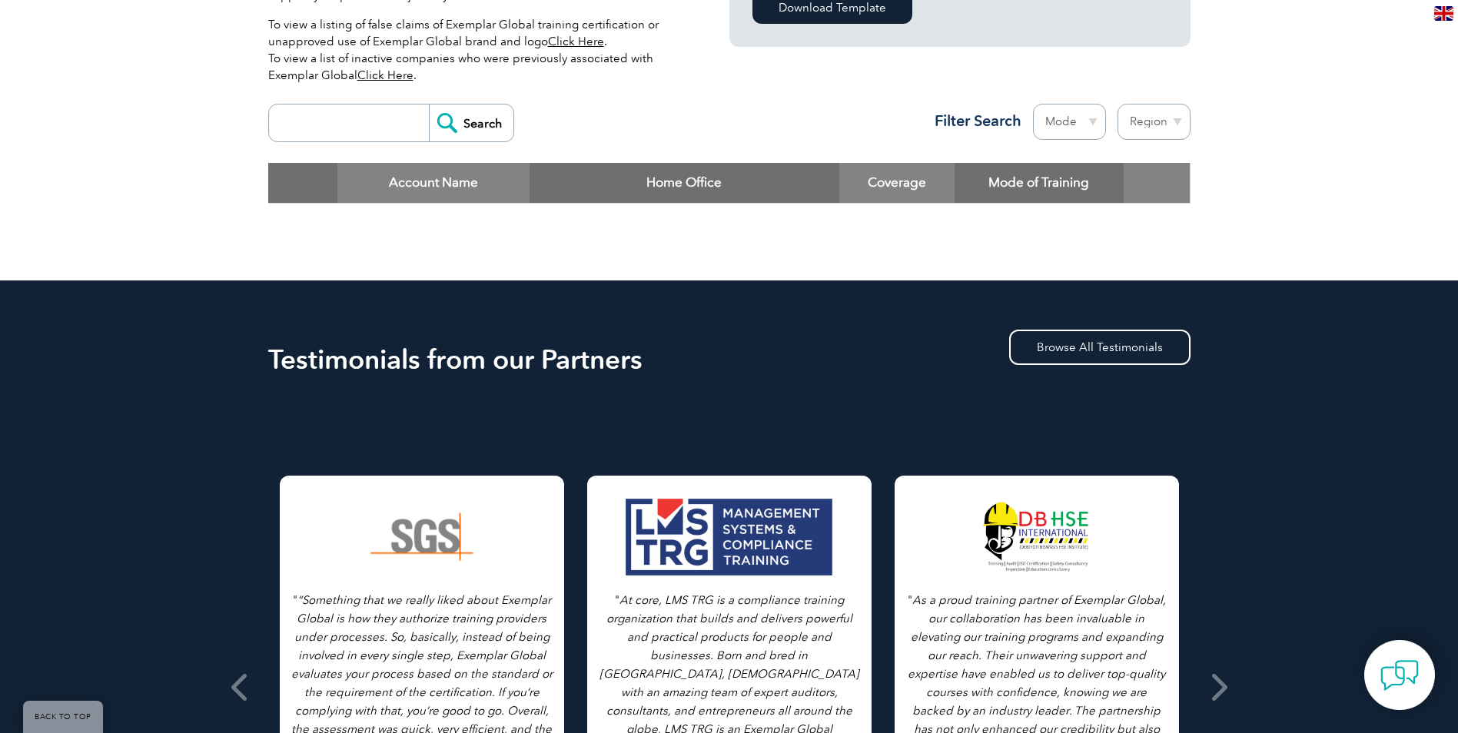
click at [353, 122] on input "search" at bounding box center [353, 123] width 152 height 37
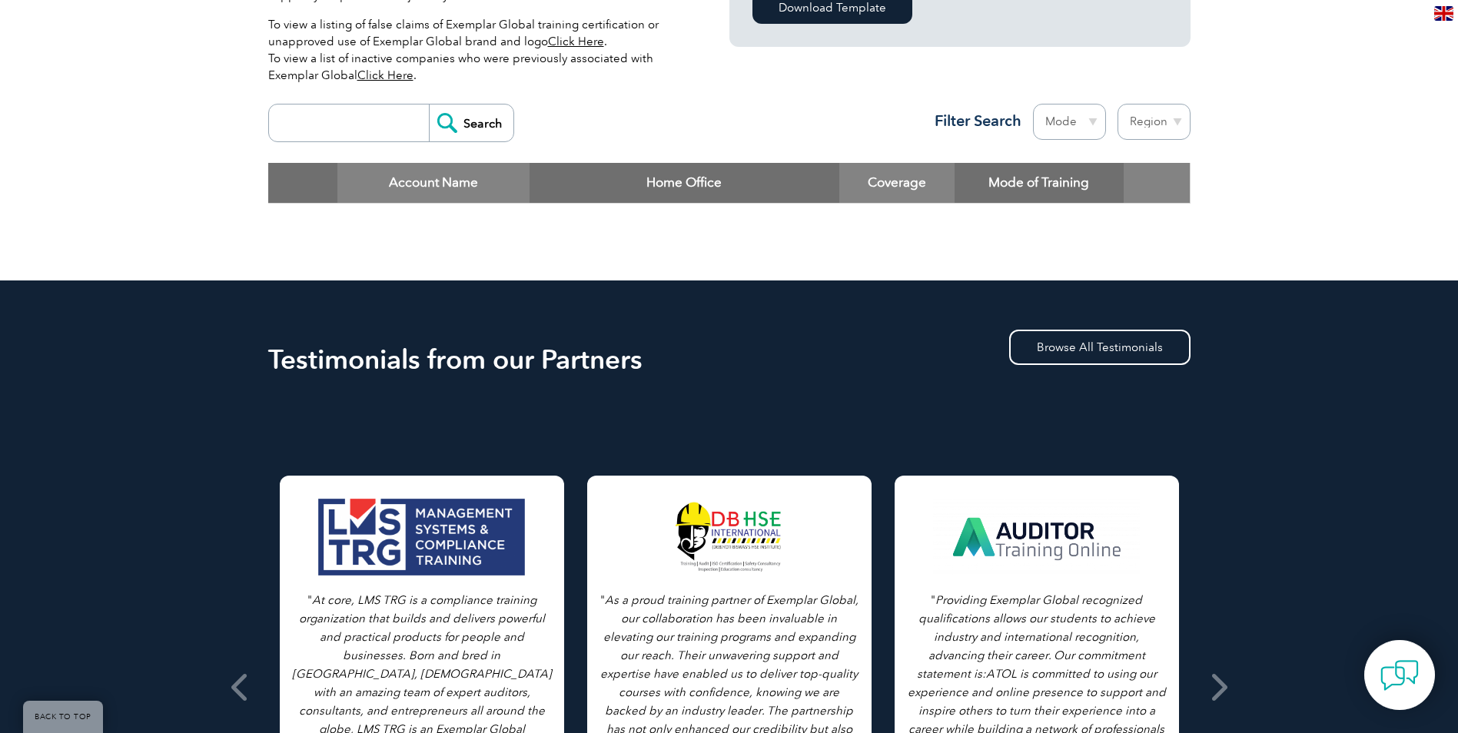
scroll to position [0, 0]
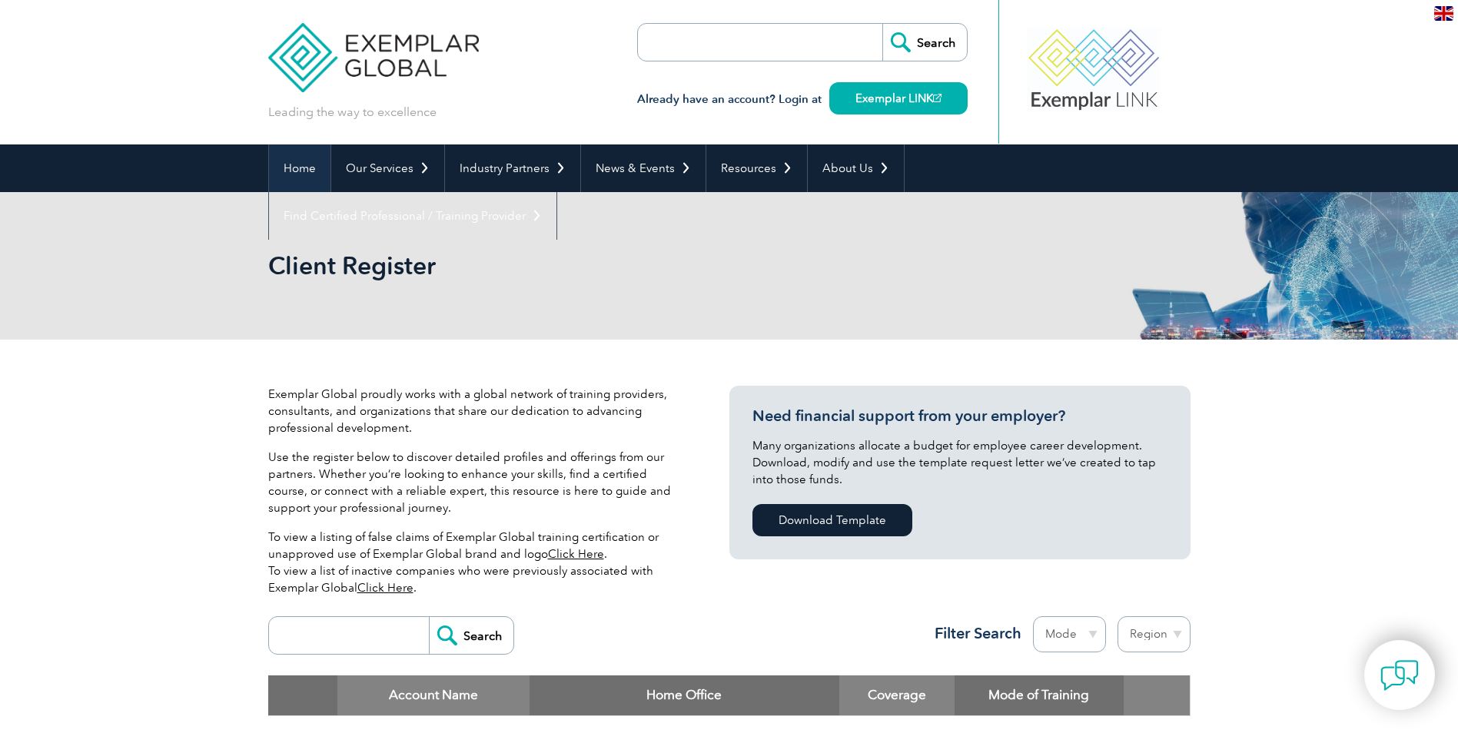
click at [303, 164] on link "Home" at bounding box center [299, 168] width 61 height 48
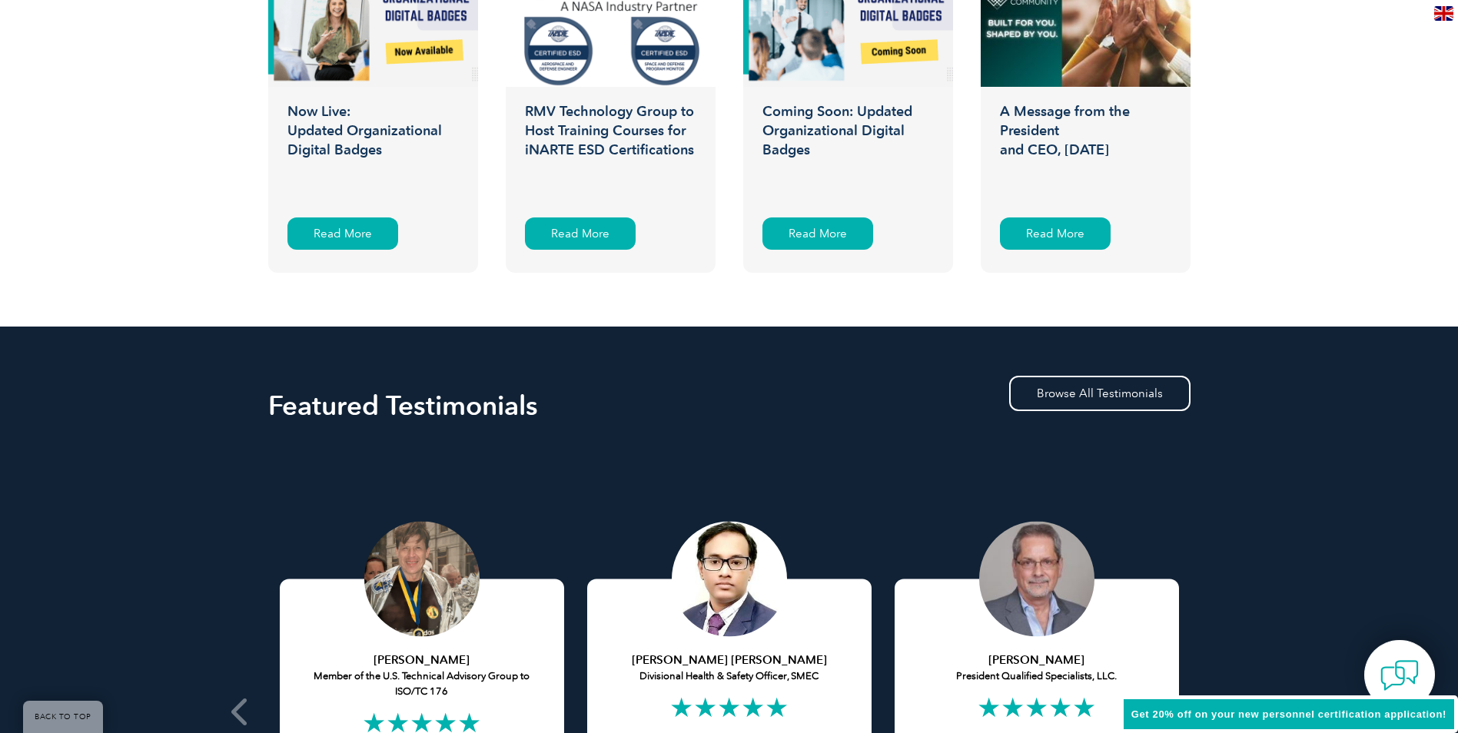
scroll to position [3074, 0]
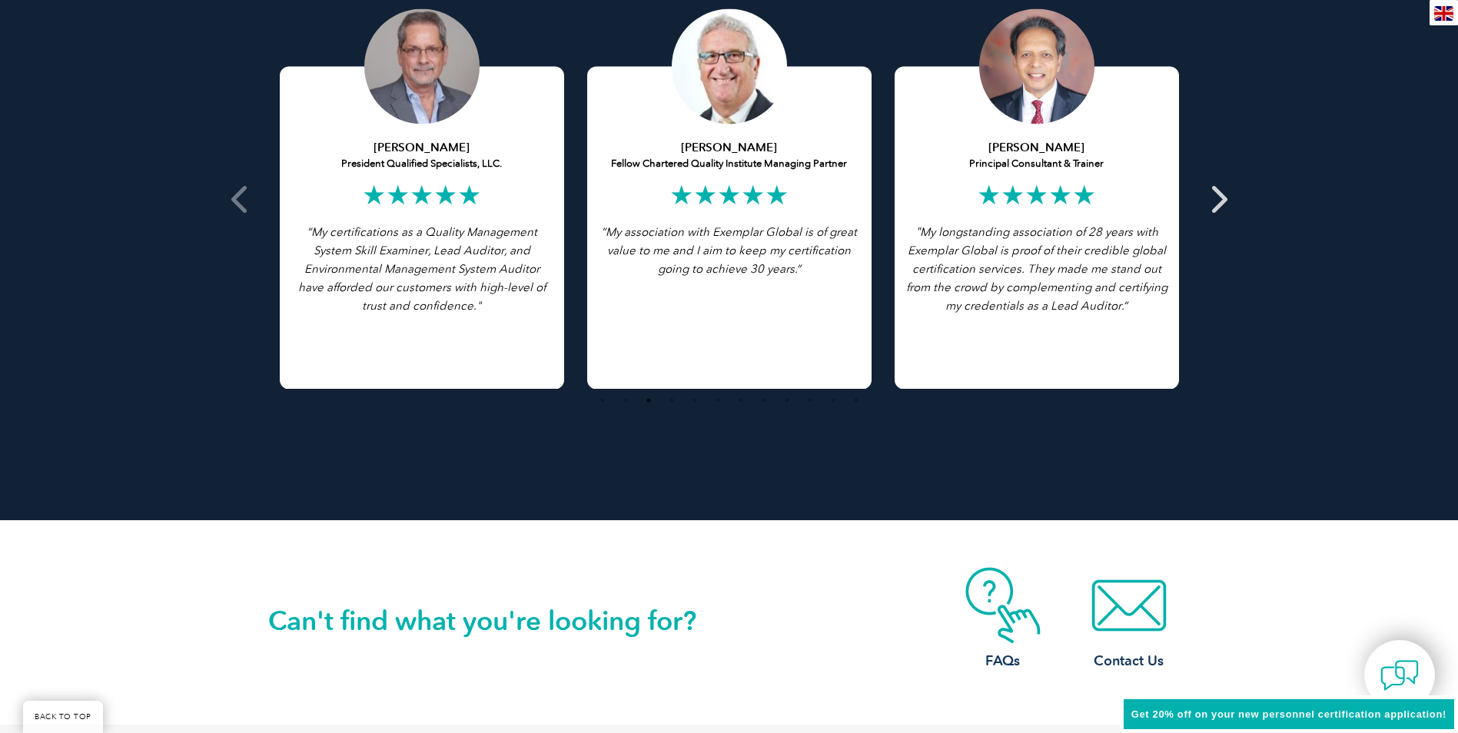
click at [1226, 199] on icon at bounding box center [1217, 199] width 19 height 0
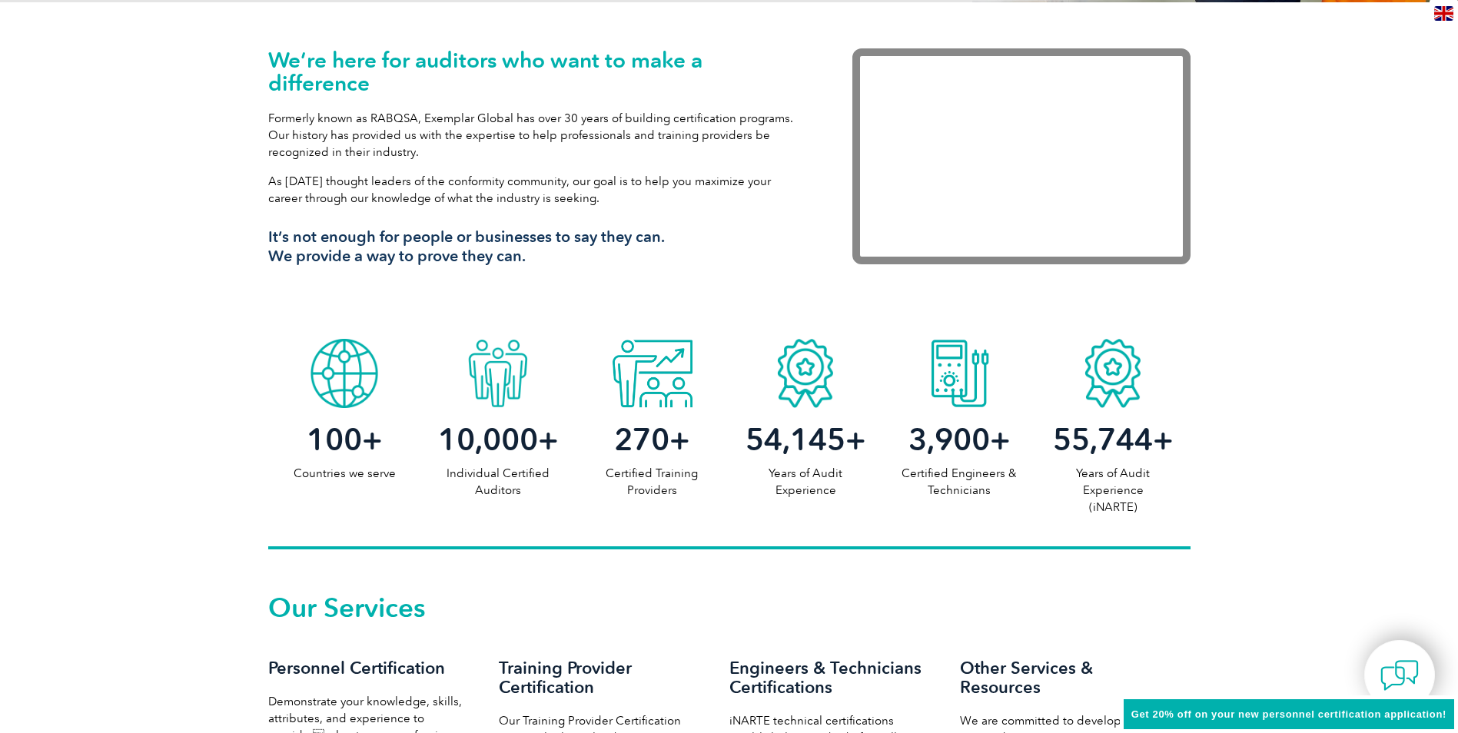
scroll to position [0, 0]
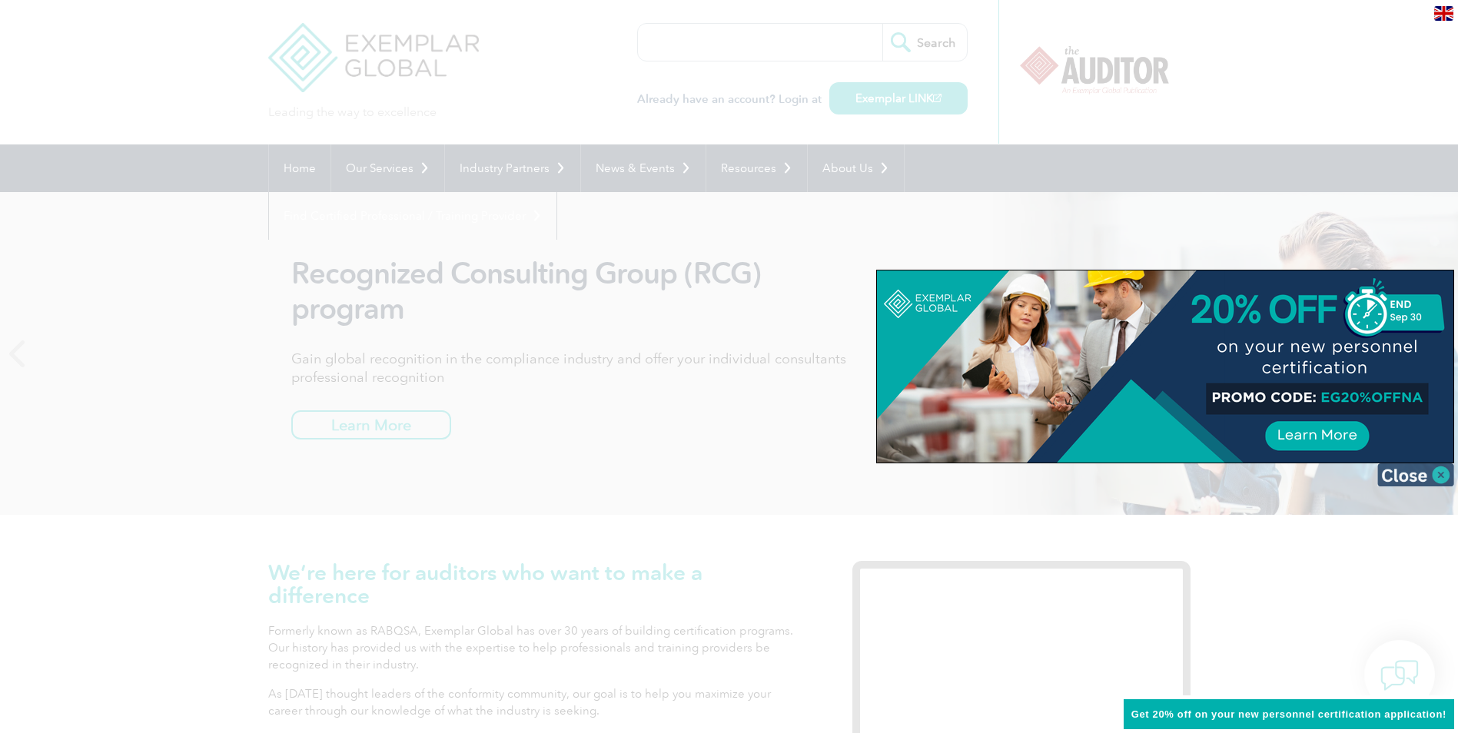
click at [1429, 470] on img at bounding box center [1415, 474] width 77 height 23
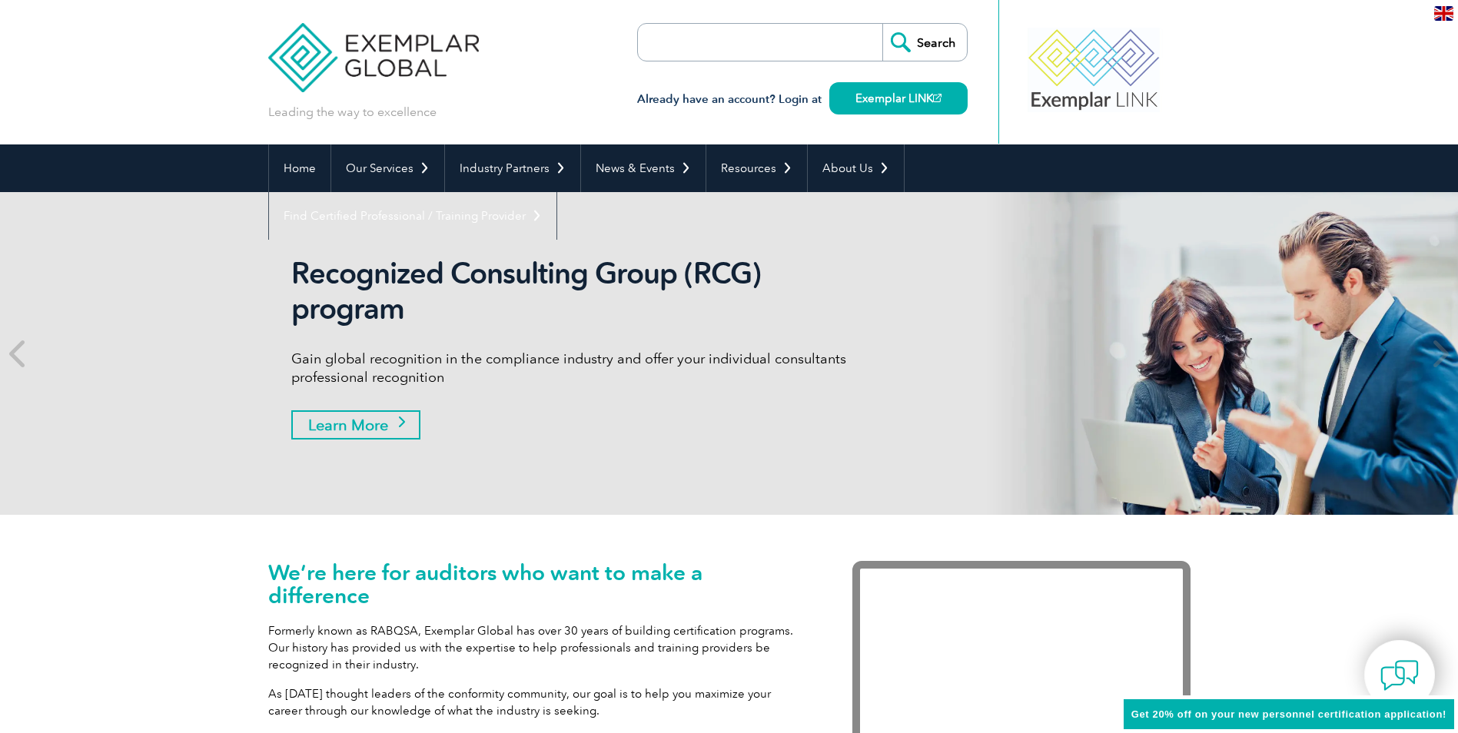
click at [364, 417] on link "Learn More" at bounding box center [355, 424] width 129 height 29
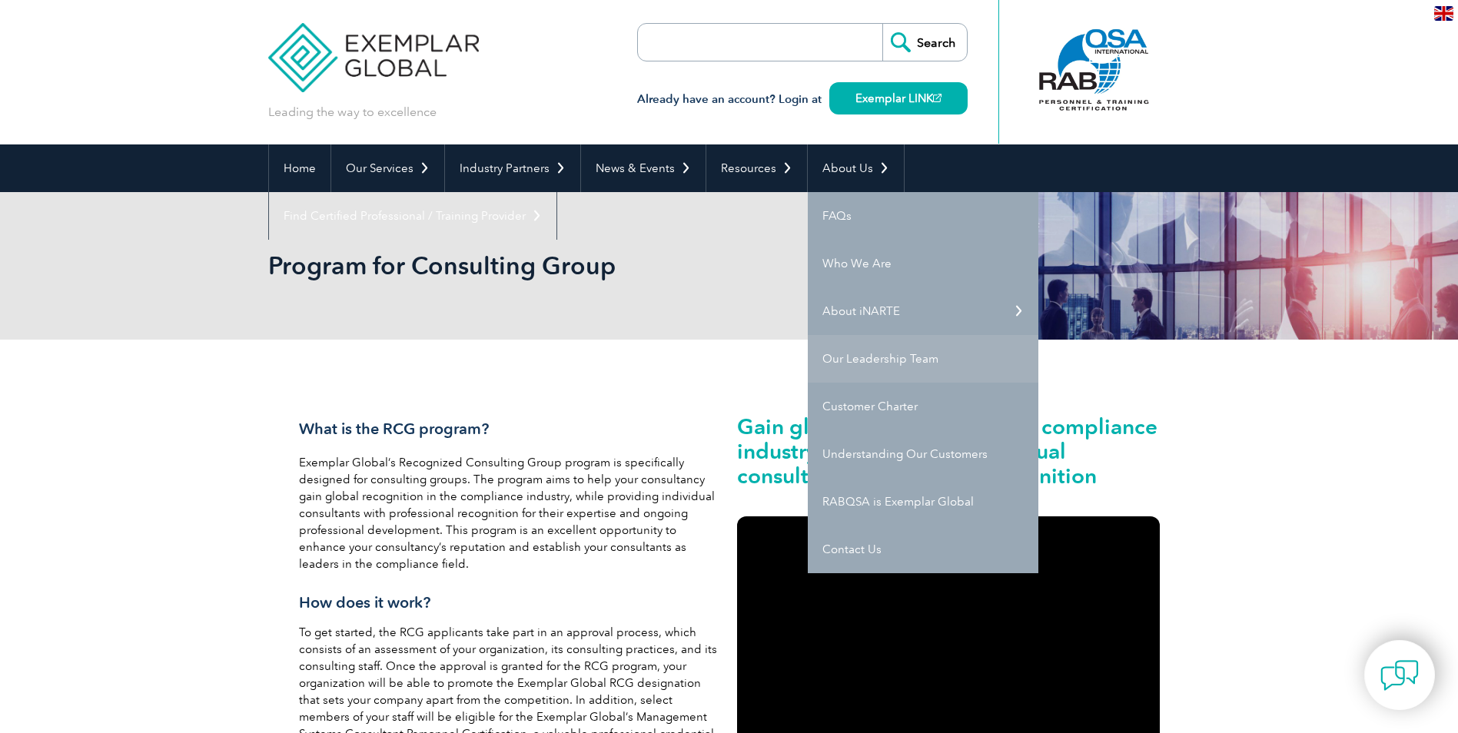
click at [912, 354] on link "Our Leadership Team" at bounding box center [923, 359] width 231 height 48
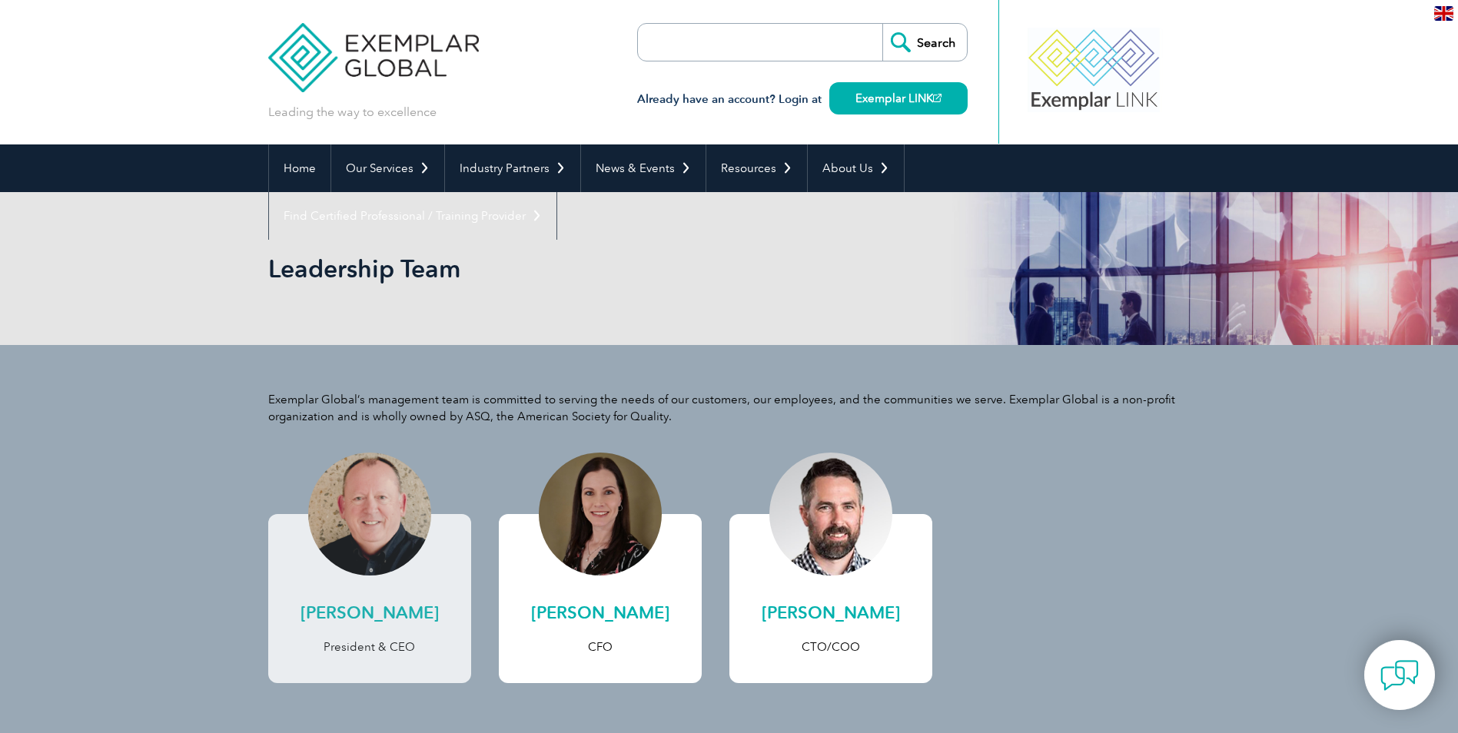
click at [384, 599] on link "[PERSON_NAME] President & CEO" at bounding box center [369, 598] width 203 height 169
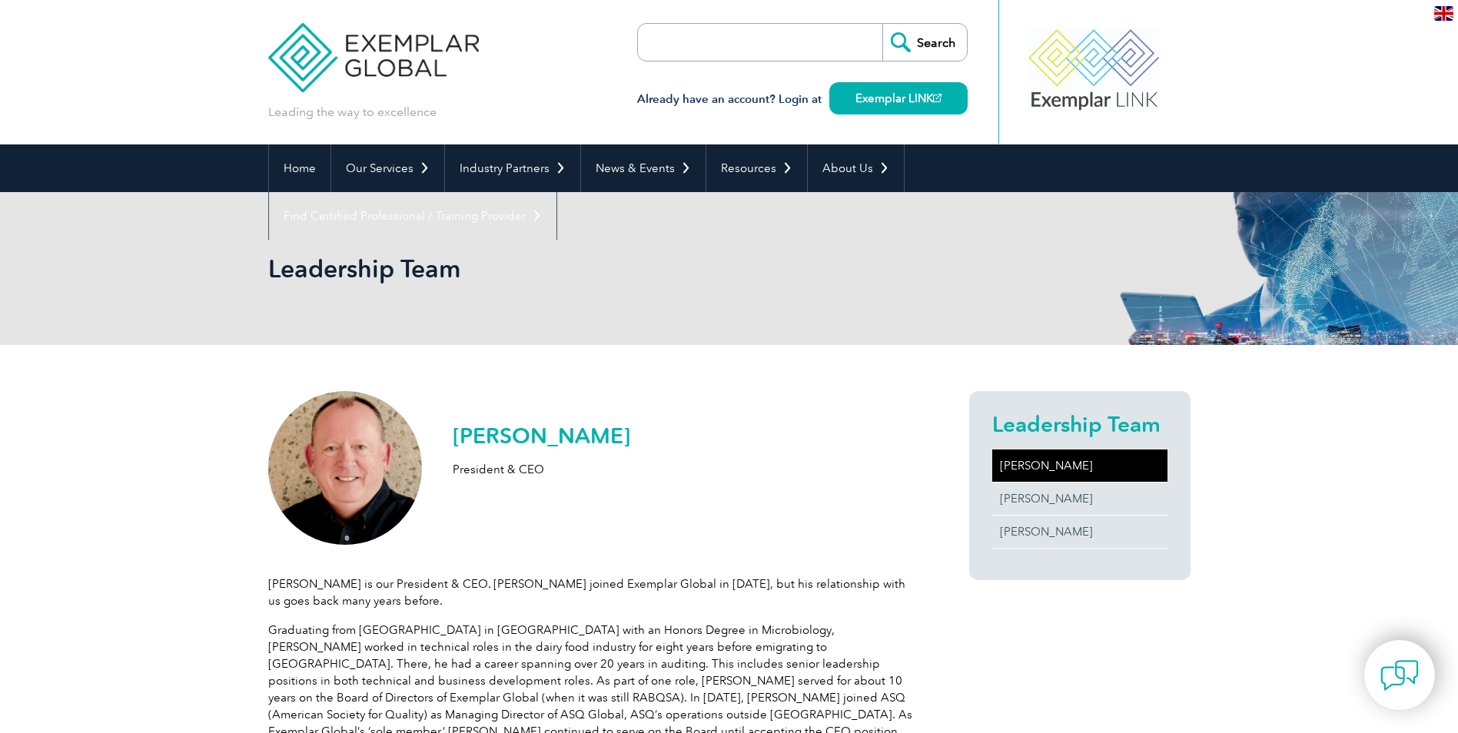
click at [294, 143] on div "Leading the way to excellence Search" at bounding box center [729, 72] width 922 height 144
click at [292, 146] on link "Home" at bounding box center [299, 168] width 61 height 48
